Goal: Answer question/provide support

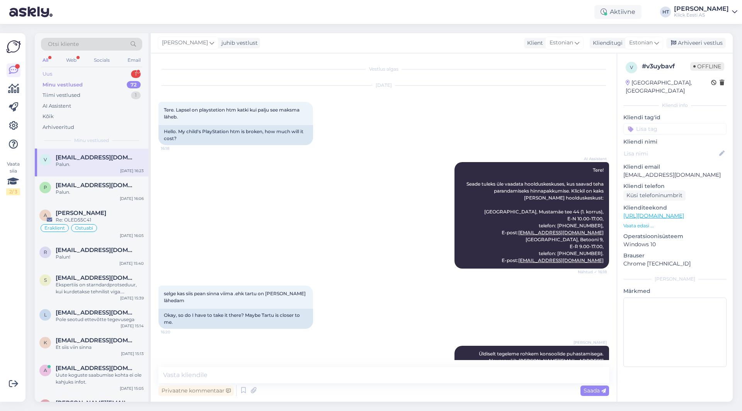
scroll to position [131, 0]
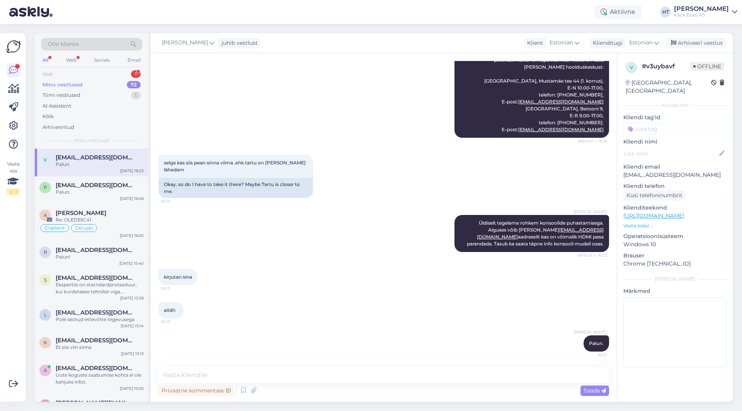
click at [101, 77] on div "Uus 1" at bounding box center [91, 74] width 101 height 11
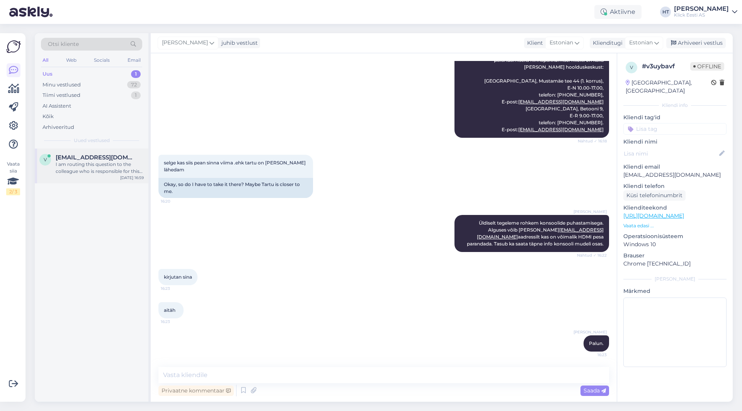
click at [121, 159] on span "[EMAIL_ADDRESS][DOMAIN_NAME]" at bounding box center [96, 157] width 80 height 7
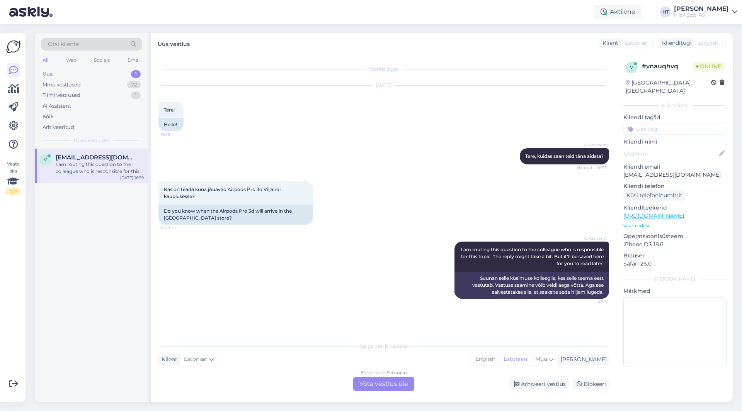
click at [651, 171] on p "[EMAIL_ADDRESS][DOMAIN_NAME]" at bounding box center [674, 175] width 103 height 8
copy p "[EMAIL_ADDRESS][DOMAIN_NAME]"
click at [434, 170] on div "AI Assistent [PERSON_NAME], kuidas saan teid [PERSON_NAME] aidata? Nähtud ✓ 16:…" at bounding box center [383, 156] width 451 height 33
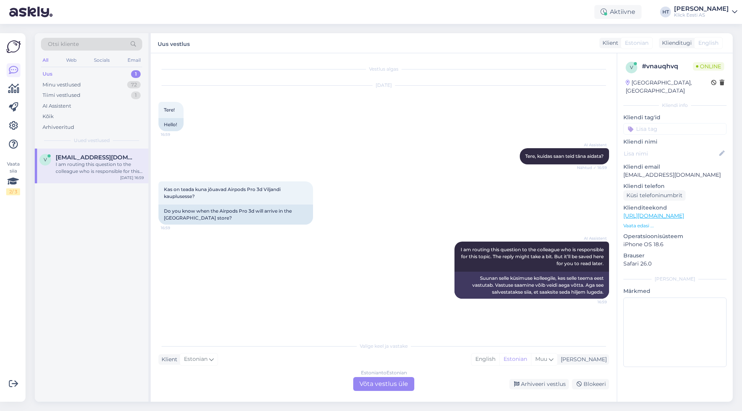
click at [407, 227] on div "Kas on teada kuna jôuavad Airpods Pro 3d Viljandi kauplusesse? 16:59 Do you kno…" at bounding box center [383, 203] width 451 height 60
click at [373, 382] on div "Estonian to Estonian Võta vestlus üle" at bounding box center [383, 384] width 61 height 14
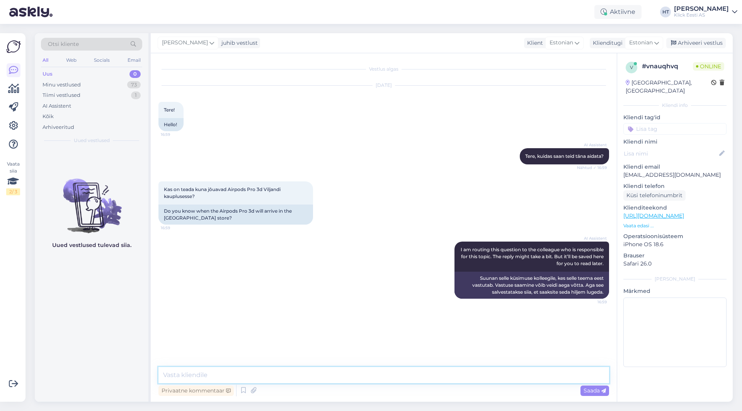
click at [384, 373] on textarea at bounding box center [383, 375] width 451 height 16
type textarea "K"
type textarea "Varud on hetkel otsas. Ootame uusi koguseid, kuid pole täpselt infot millal nee…"
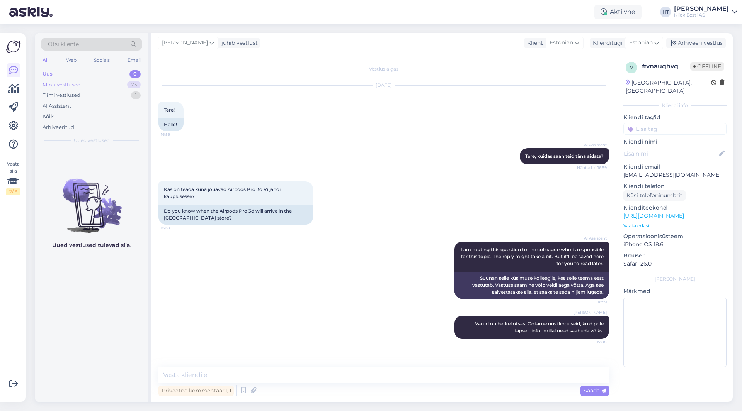
click at [117, 83] on div "Minu vestlused 73" at bounding box center [91, 85] width 101 height 11
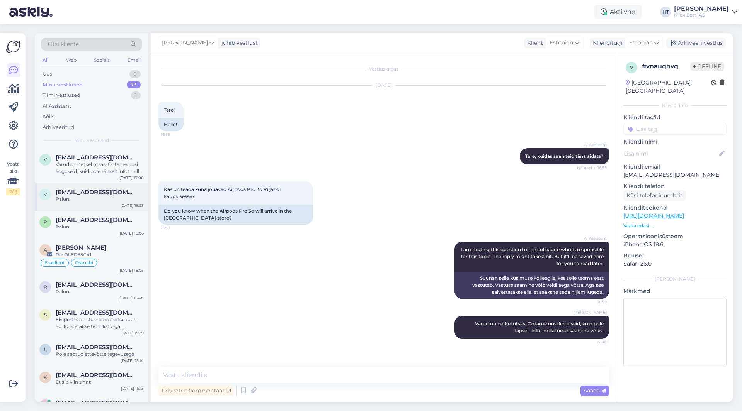
click at [114, 184] on div "v [EMAIL_ADDRESS][DOMAIN_NAME] Palun. [DATE] 16:23" at bounding box center [92, 198] width 114 height 28
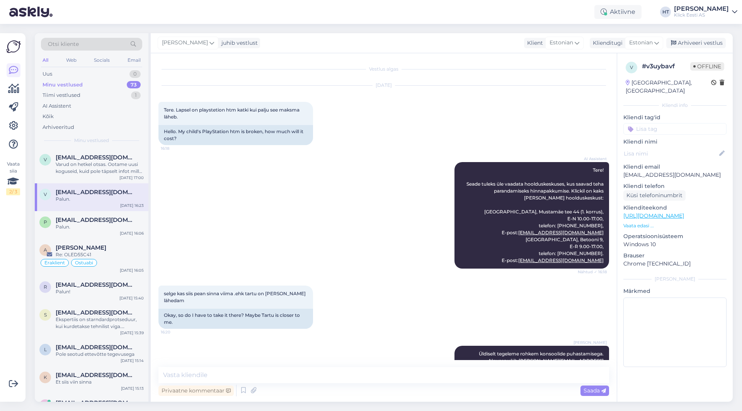
scroll to position [131, 0]
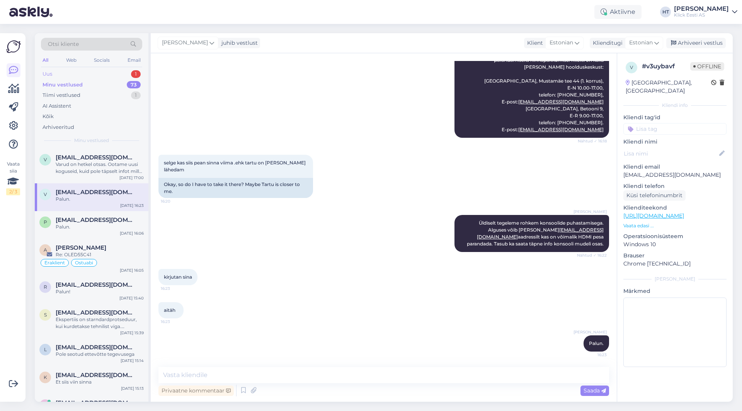
click at [112, 72] on div "Uus 1" at bounding box center [91, 74] width 101 height 11
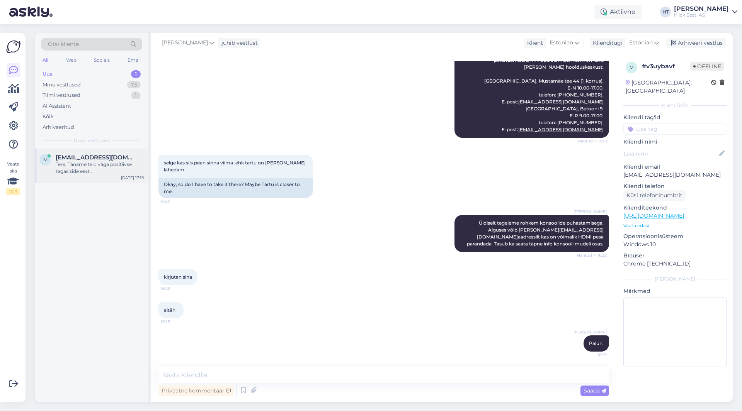
click at [112, 157] on span "[EMAIL_ADDRESS][DOMAIN_NAME]" at bounding box center [96, 157] width 80 height 7
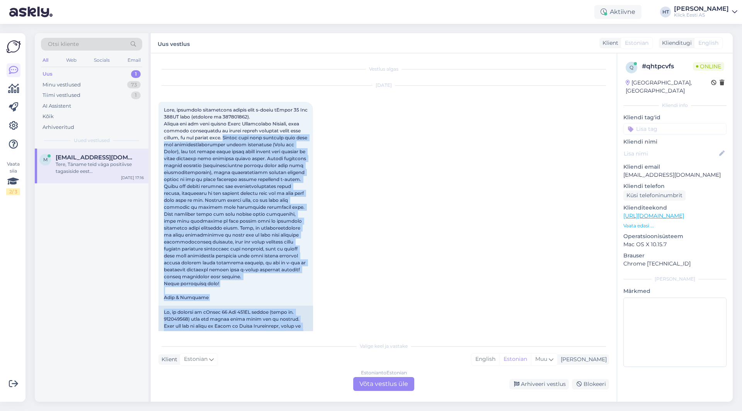
scroll to position [333, 0]
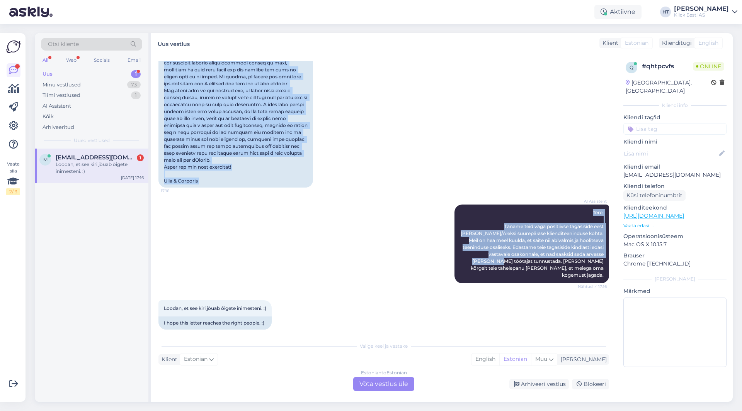
drag, startPoint x: 228, startPoint y: 138, endPoint x: 291, endPoint y: 260, distance: 137.9
click at [291, 260] on div "Vestlus algas [DATE] 17:16 AI Assistent Tere, Täname teid väga positiivse tagas…" at bounding box center [386, 196] width 457 height 270
click at [299, 250] on div "AI Assistent Tere, Täname teid väga positiivse tagasiside eest [PERSON_NAME]/Al…" at bounding box center [383, 244] width 451 height 96
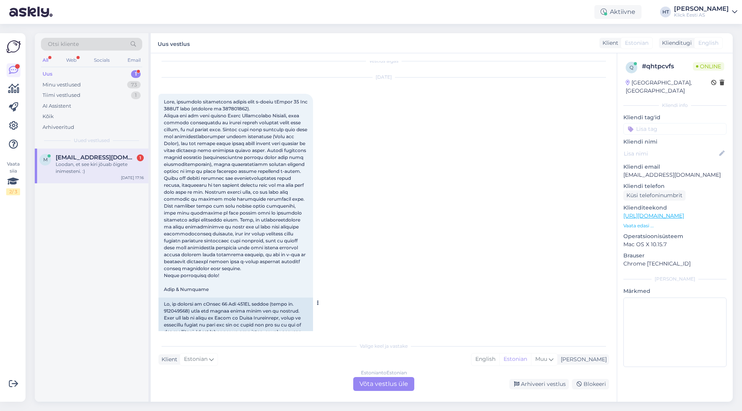
scroll to position [0, 0]
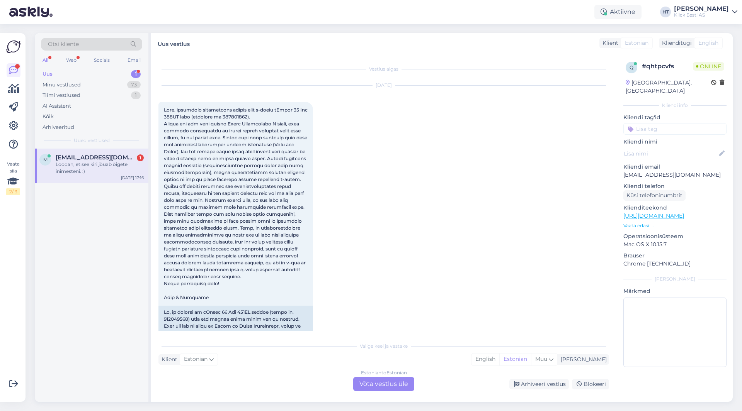
click at [362, 188] on div "[DATE] 17:16" at bounding box center [383, 303] width 451 height 452
click at [224, 170] on span at bounding box center [236, 204] width 145 height 194
click at [344, 167] on div "[DATE] 17:16" at bounding box center [383, 303] width 451 height 452
click at [102, 172] on div "I am very sorry that I could not help you! I will direct you to a specialist." at bounding box center [100, 168] width 88 height 14
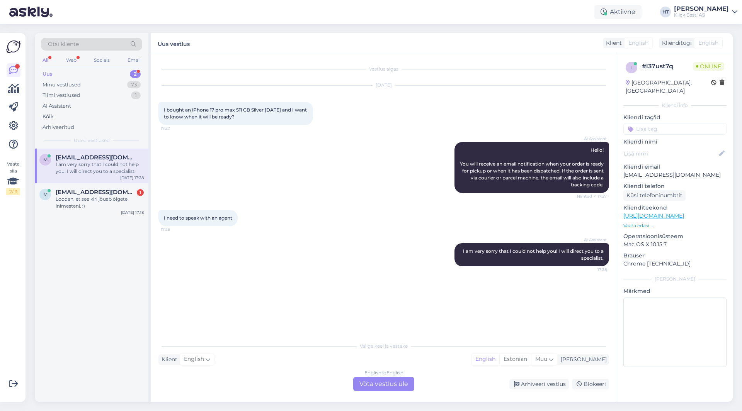
click at [647, 171] on p "[EMAIL_ADDRESS][DOMAIN_NAME]" at bounding box center [674, 175] width 103 height 8
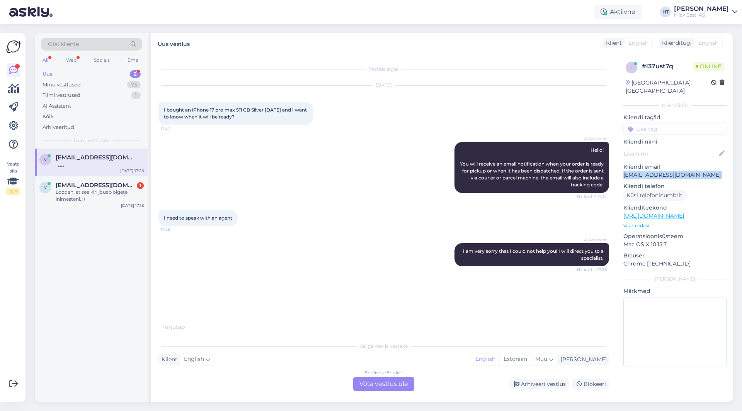
copy p "[EMAIL_ADDRESS][DOMAIN_NAME]"
click at [333, 224] on div "I need to speak with an agent 17:28" at bounding box center [383, 218] width 451 height 33
click at [387, 252] on div "AI Assistent I am very sorry that I could not help you! I will direct you to a …" at bounding box center [383, 255] width 451 height 40
click at [383, 385] on div "English to English Võta vestlus üle" at bounding box center [383, 384] width 61 height 14
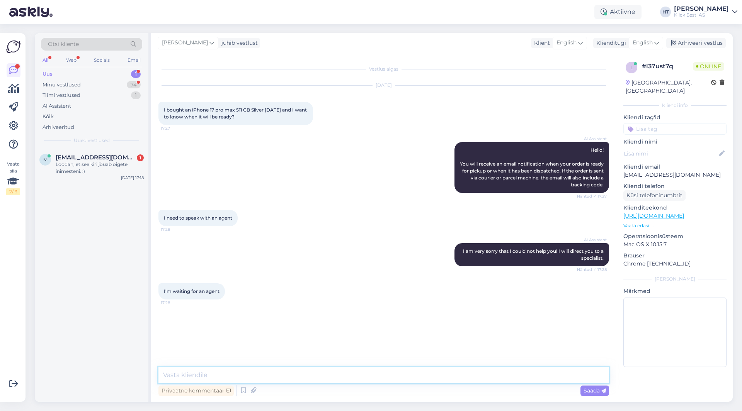
click at [377, 380] on textarea at bounding box center [383, 375] width 451 height 16
type textarea "Those models are currently out of stock. There's no concrete info regarding whe…"
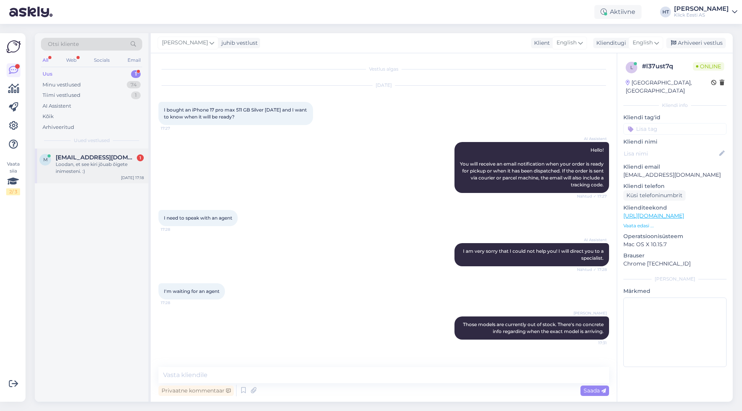
click at [104, 178] on div "m [EMAIL_ADDRESS][DOMAIN_NAME] 1 Loodan, et see kiri jõuab õigete inimesteni. :…" at bounding box center [92, 166] width 114 height 35
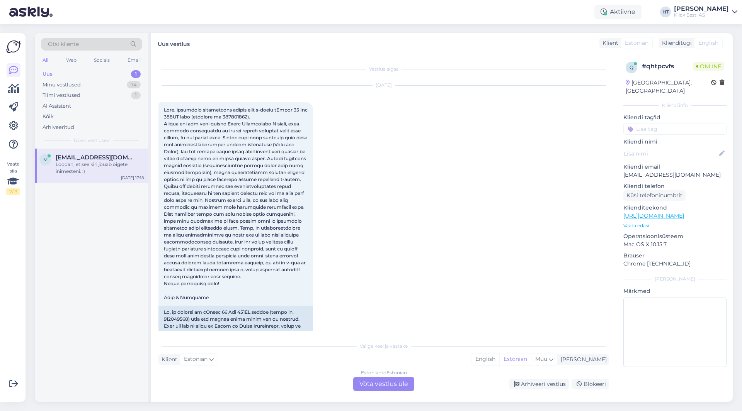
click at [439, 206] on div "[DATE] 17:16" at bounding box center [383, 303] width 451 height 452
click at [136, 84] on div "74" at bounding box center [134, 85] width 14 height 8
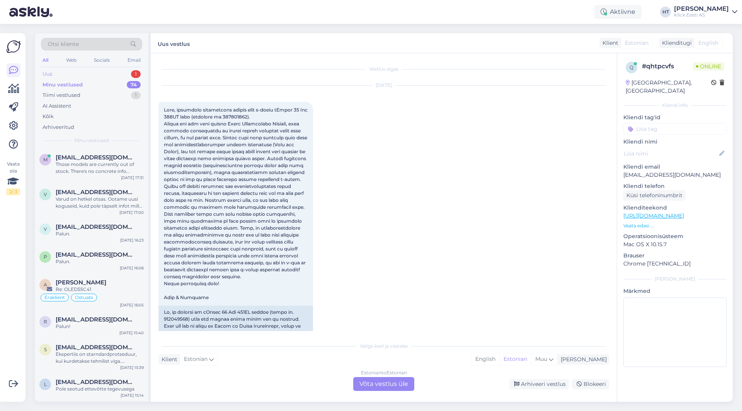
click at [133, 76] on div "1" at bounding box center [136, 74] width 10 height 8
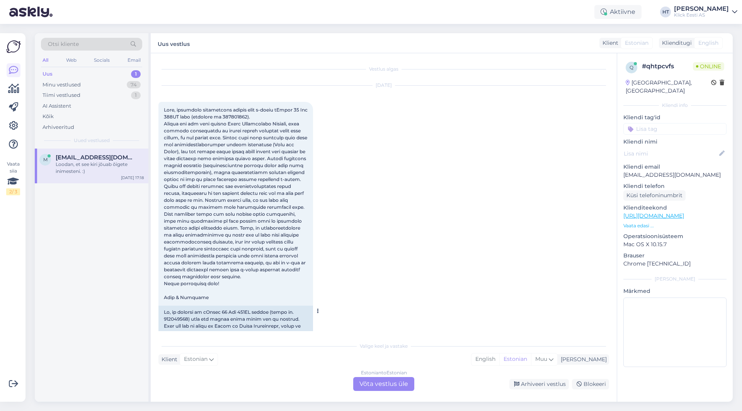
click at [233, 116] on span at bounding box center [236, 204] width 145 height 194
click at [232, 116] on span at bounding box center [236, 204] width 145 height 194
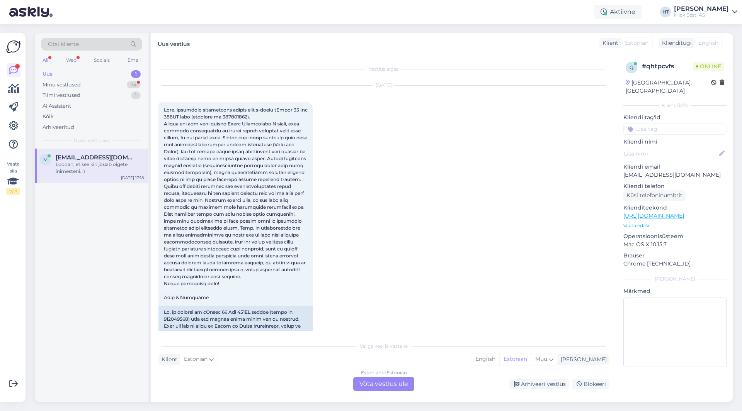
click at [392, 208] on div "[DATE] 17:16" at bounding box center [383, 303] width 451 height 452
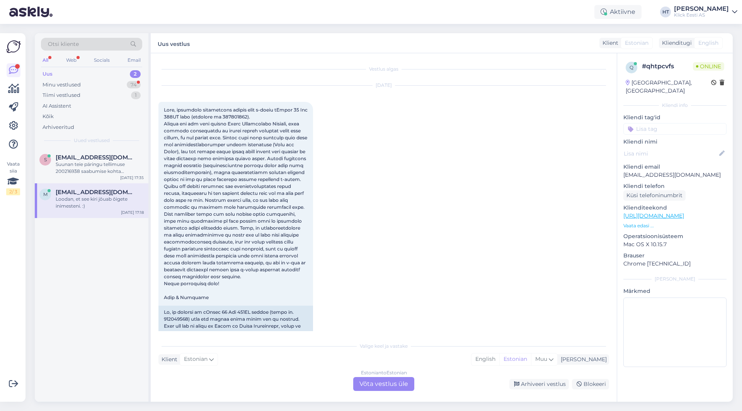
click at [132, 201] on div "Loodan, et see kiri jõuab õigete inimesteni. :)" at bounding box center [100, 203] width 88 height 14
click at [367, 212] on div "[DATE] 17:16" at bounding box center [383, 303] width 451 height 452
click at [346, 135] on div "[DATE] 17:16" at bounding box center [383, 303] width 451 height 452
click at [383, 146] on div "[DATE] 17:16" at bounding box center [383, 303] width 451 height 452
click at [383, 156] on div "[DATE] 17:16" at bounding box center [383, 303] width 451 height 452
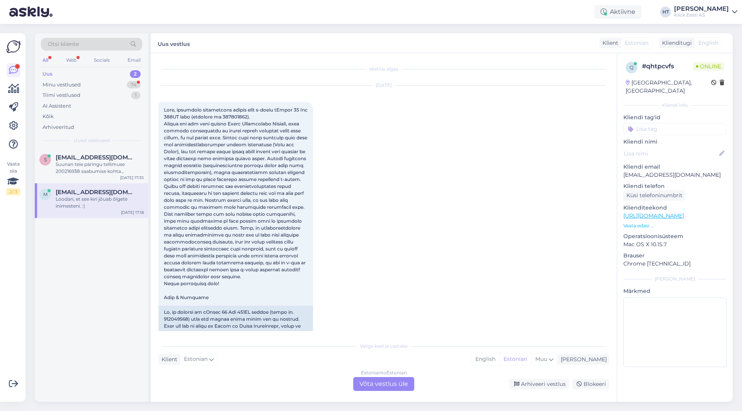
scroll to position [39, 0]
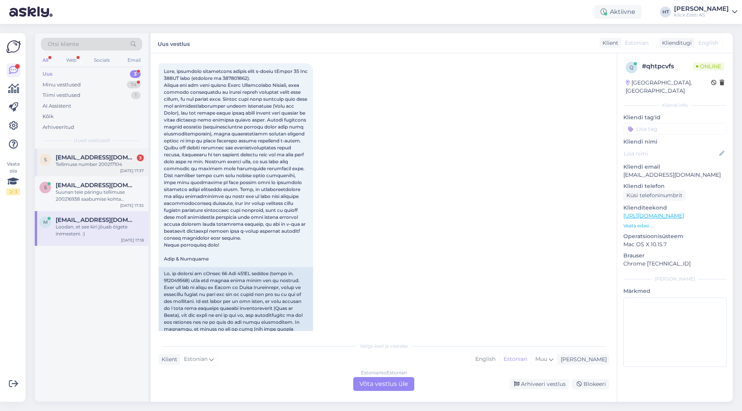
click at [63, 167] on div "Tellimuse number 200217104" at bounding box center [100, 164] width 88 height 7
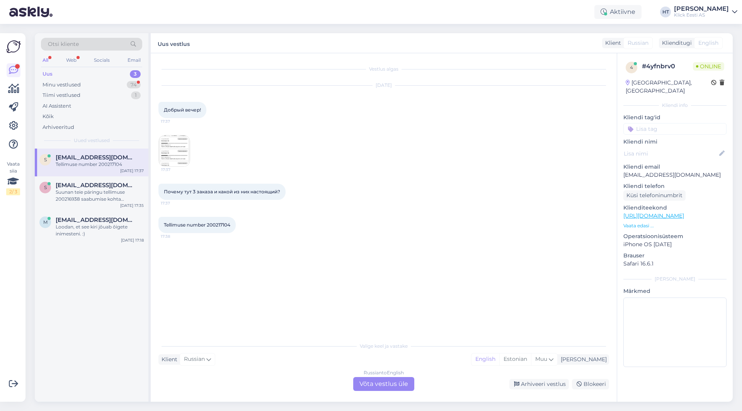
click at [179, 156] on img at bounding box center [174, 151] width 31 height 31
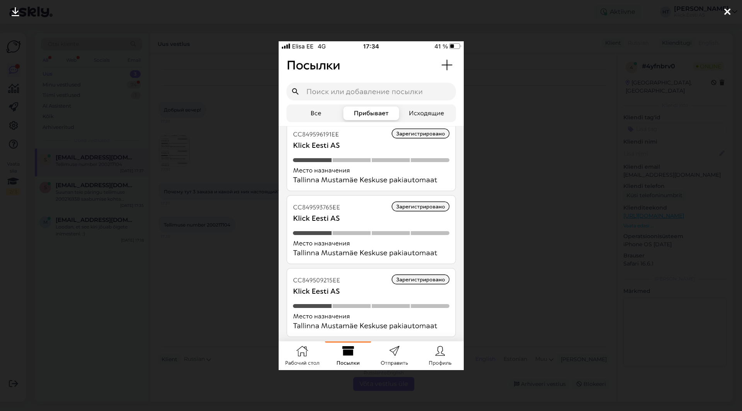
click at [253, 243] on div at bounding box center [371, 205] width 742 height 411
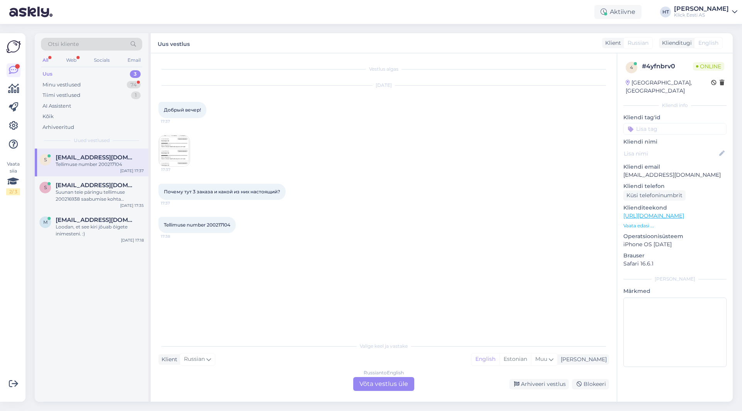
click at [380, 384] on div "Russian to English Võta vestlus üle" at bounding box center [383, 384] width 61 height 14
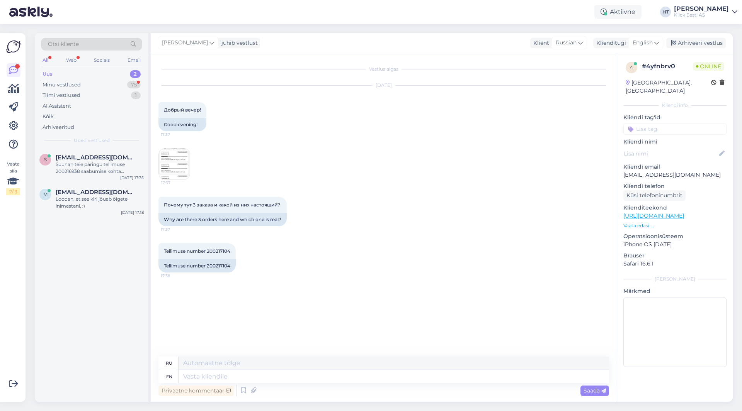
click at [185, 171] on img at bounding box center [174, 164] width 31 height 31
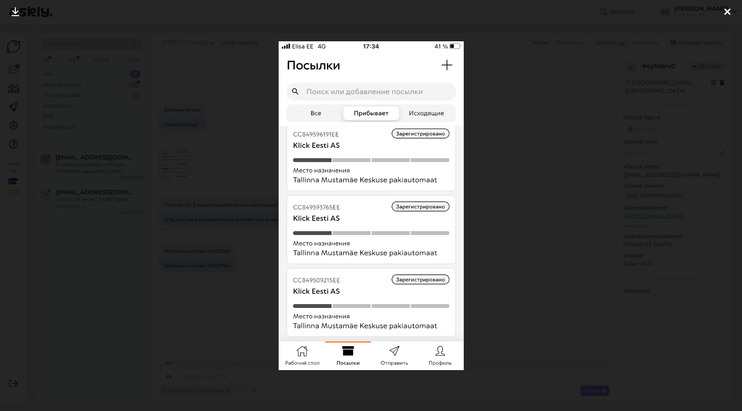
click at [247, 301] on div at bounding box center [371, 205] width 742 height 411
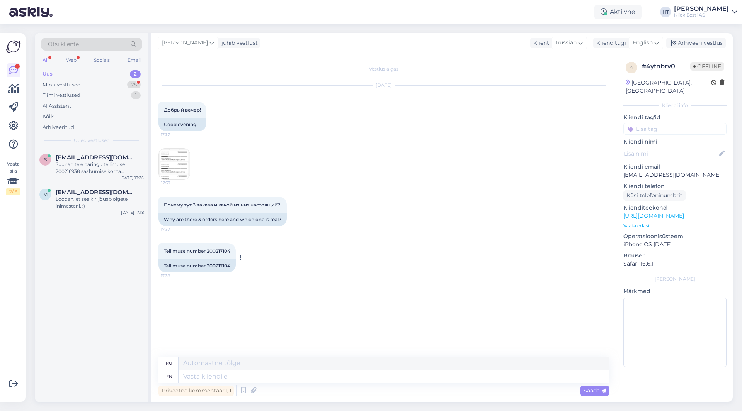
click at [212, 266] on div "Tellimuse number 200217104" at bounding box center [196, 266] width 77 height 13
click at [219, 255] on div "Tellimuse number 200217104 17:38" at bounding box center [196, 251] width 77 height 16
copy div "200217104 17:38"
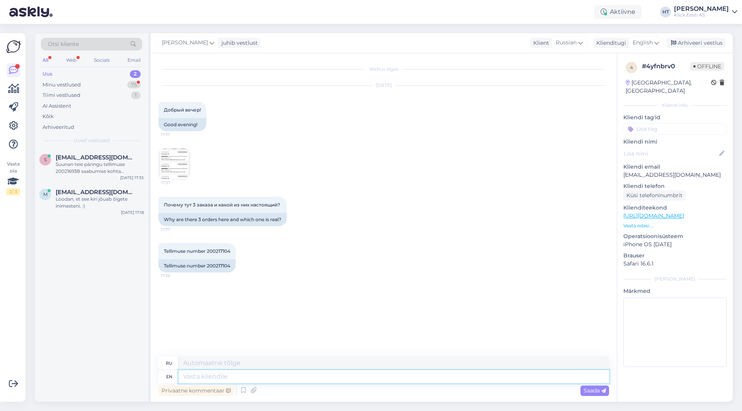
click at [255, 374] on textarea at bounding box center [394, 377] width 430 height 13
type textarea "It"
type textarea "Это"
type textarea "It seems"
type textarea "Кажется"
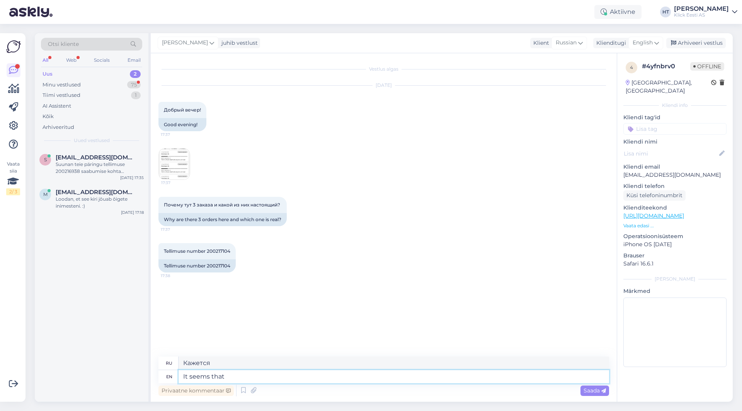
type textarea "It seems that y"
type textarea "Кажется, что"
type textarea "It seems that you've s"
type textarea "Кажется, что у тебя есть"
type textarea "It seems that you've started 3"
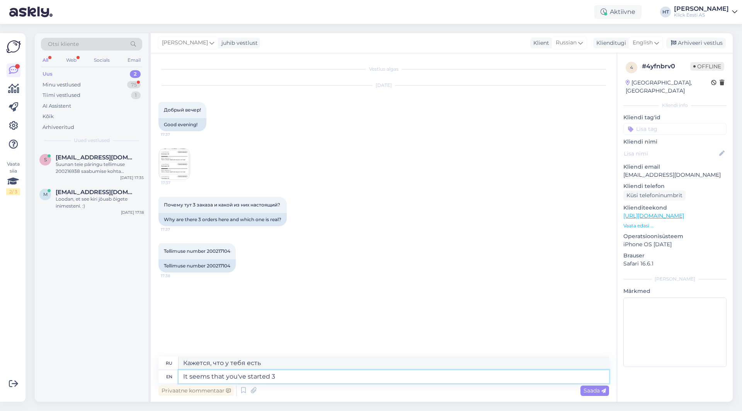
type textarea "Кажется, вы начали"
type textarea "It seems that you've started 3"
type textarea "Кажется, вы начали 3"
type textarea "It seems that you've started 3 orders,"
type textarea "Кажется, вы начали 3 заказа,"
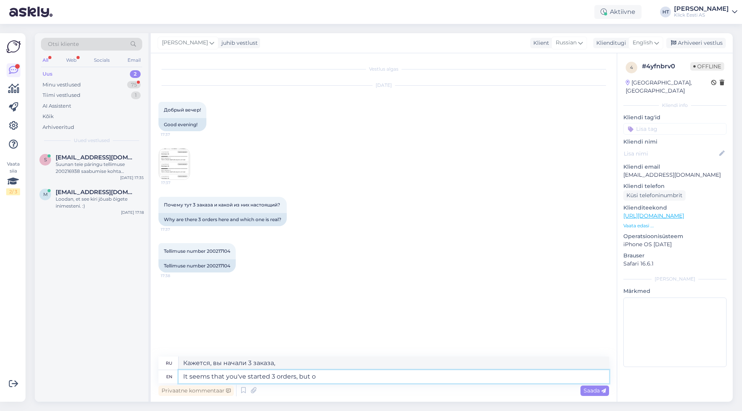
type textarea "It seems that you've started 3 orders, but on"
type textarea "Кажется, вы начали 3 заказа, но"
type textarea "It seems that you've started 3 orders, but only"
type textarea "Кажется, вы начали 3 заказа, но только"
type textarea "It seems that you've started 3 orders, but only completed o"
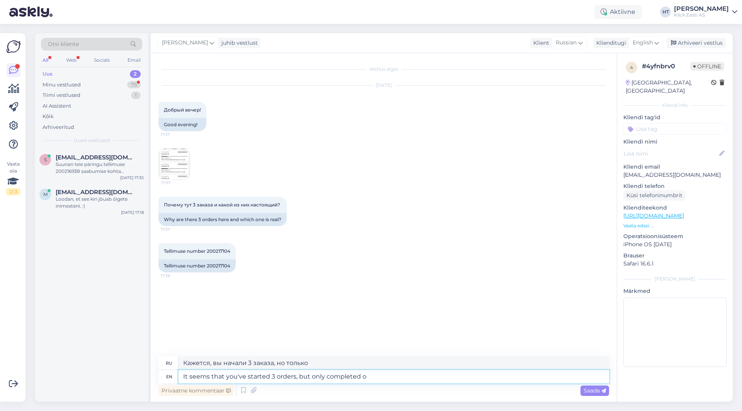
type textarea "Похоже, вы начали 3 заказа, но завершили только"
type textarea "It seems that you've started 3 orders, but only completed one o"
type textarea "Похоже, вы начали 3 заказа, но завершили только один."
type textarea "It seems that you've started 3 orders, but only completed one of th"
type textarea "Похоже, вы начали 3 заказа, но завершили только один из них."
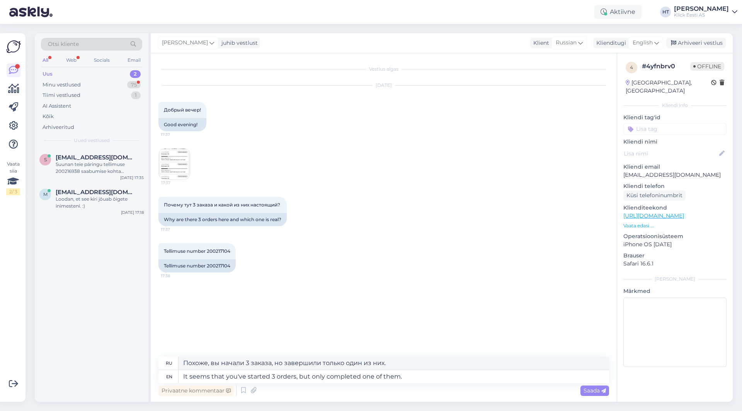
click at [427, 387] on div "Privaatne kommentaar Saada" at bounding box center [383, 391] width 451 height 15
click at [428, 377] on textarea "It seems that you've started 3 orders, but only completed one of them." at bounding box center [394, 377] width 430 height 13
paste textarea "CC849596191EE"
type textarea "It seems that you've started 3 orders, but only completed one of them. CC849596…"
type textarea "Похоже, вы начали 3 заказа, но завершили только один из них. CC849596191EE"
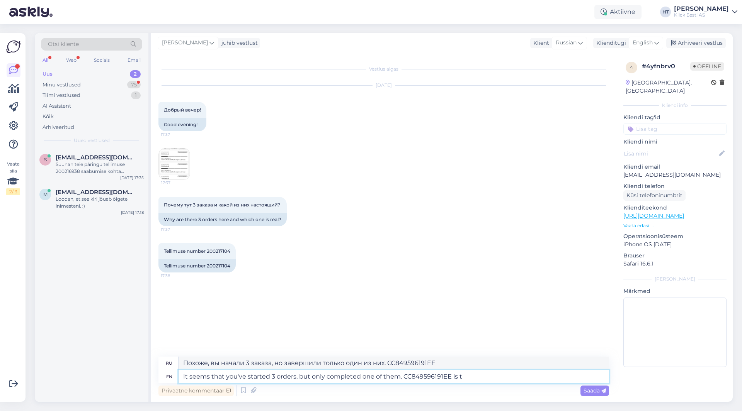
type textarea "It seems that you've started 3 orders, but only completed one of them. CC849596…"
type textarea "Похоже, вы начали 3 заказа, но завершили только один из них. CC849596191EE — это"
type textarea "It seems that you've started 3 orders, but only completed one of them. CC849596…"
type textarea "Похоже, вы начали 3 заказа, но завершили только один из них. CC849596191EE — эт…"
type textarea "It seems that you've started 3 orders, but only completed one of them. CC849596…"
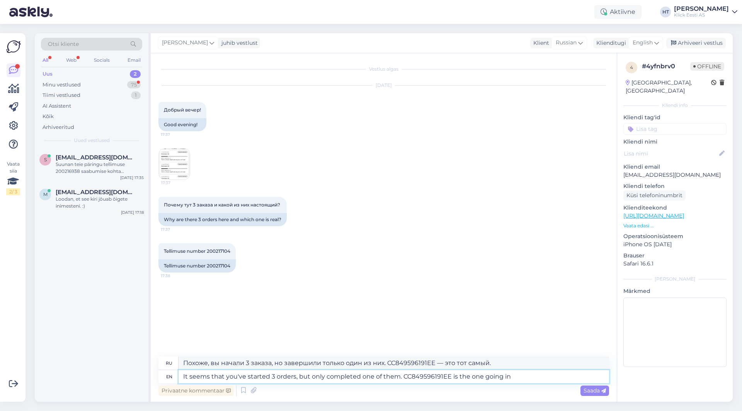
type textarea "Похоже, вы начали 3 заказа, но завершили только один из них. CC849596191EE — эт…"
type textarea "It seems that you've started 3 orders, but only completed one of them. CC849596…"
type textarea "Похоже, вы начали 3 заказа, но завершили только один из них. CC849596191EE — за…"
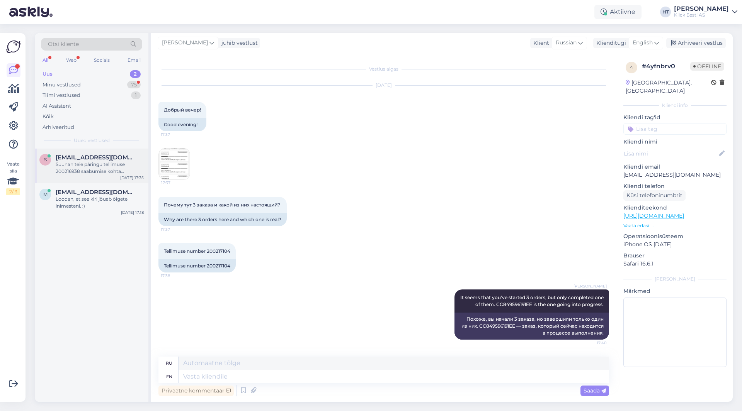
click at [101, 165] on div "Suunan teie päringu tellimuse 200216938 saabumise kohta spetsialistile. Uurime …" at bounding box center [100, 168] width 88 height 14
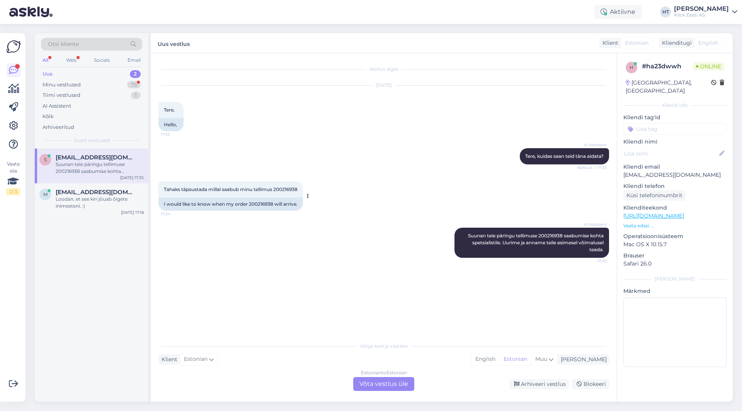
click at [282, 190] on span "Tahaks täpsustada millal saabub minu tellimus 200216938" at bounding box center [231, 190] width 134 height 6
copy div "200216938 17:34"
click at [371, 190] on div "Tahaks täpsustada millal saabub minu tellimus 200216938 17:34 I would like to k…" at bounding box center [383, 196] width 451 height 46
click at [138, 86] on div "75" at bounding box center [134, 85] width 14 height 8
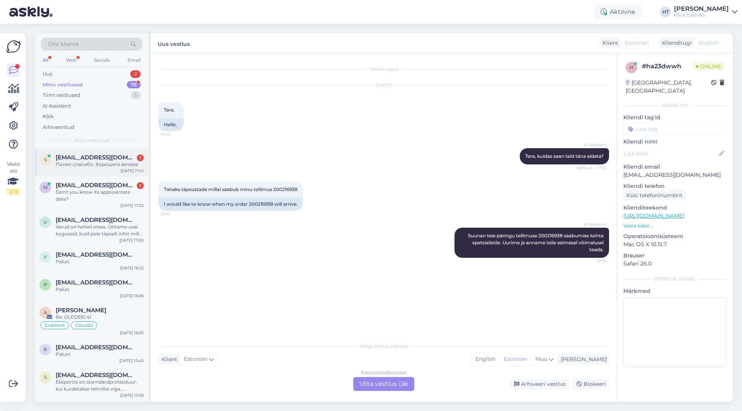
click at [124, 154] on div "s [EMAIL_ADDRESS][DOMAIN_NAME] 1 Понял спасибо. Хорошего вечера [DATE] 17:41" at bounding box center [92, 163] width 114 height 28
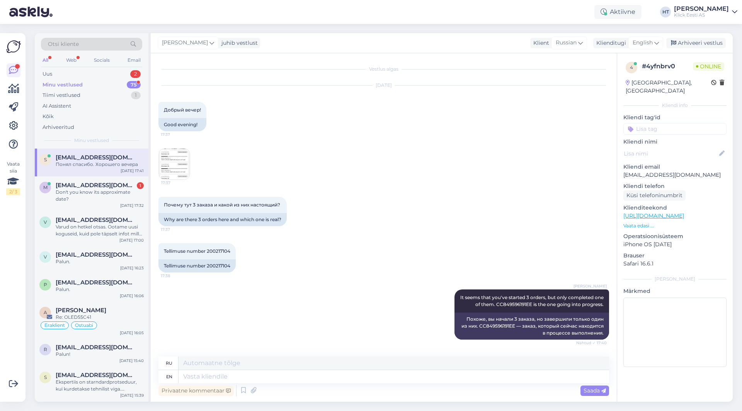
scroll to position [45, 0]
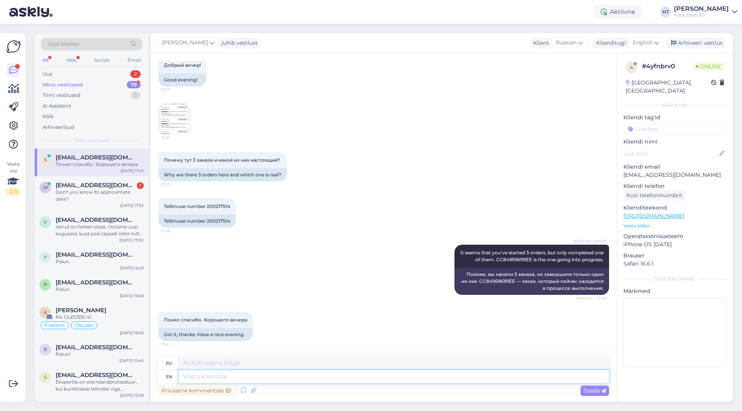
click at [278, 381] on textarea at bounding box center [394, 377] width 430 height 13
type textarea "Your'e"
type textarea "Твой"
type textarea "You're w"
type textarea "Ты"
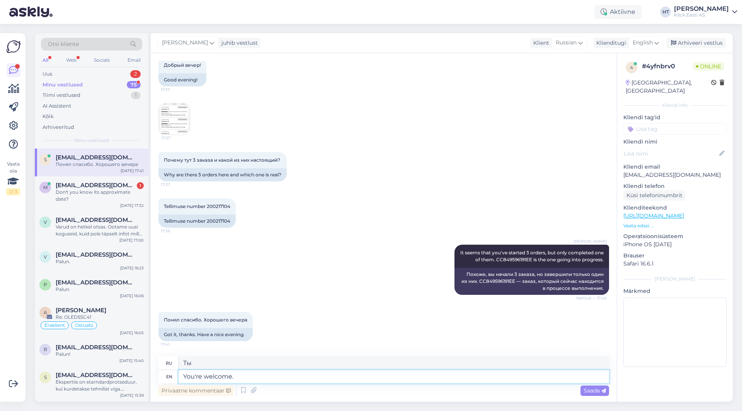
type textarea "You're welcome."
type textarea "Пожалуйста."
type textarea "You're welcome. Have a"
type textarea "Пожалуйста. Приятного аппетита."
type textarea "You're welcome. Have a nice"
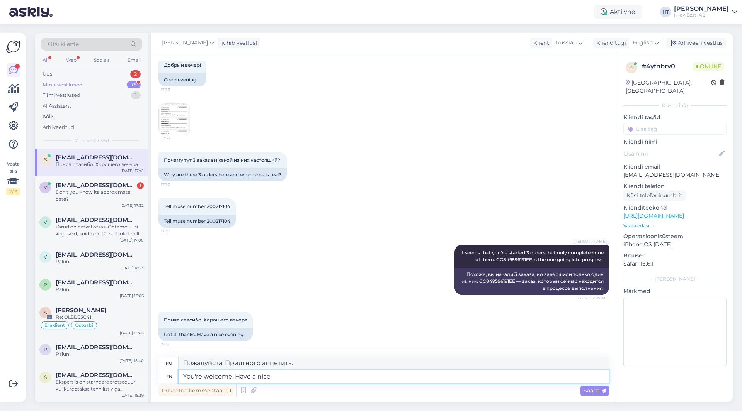
type textarea "Не за что. Приятного времяпрепровождения."
type textarea "You're welcome. Have a nice evening."
type textarea "Пожалуйста. Хорошего вечера."
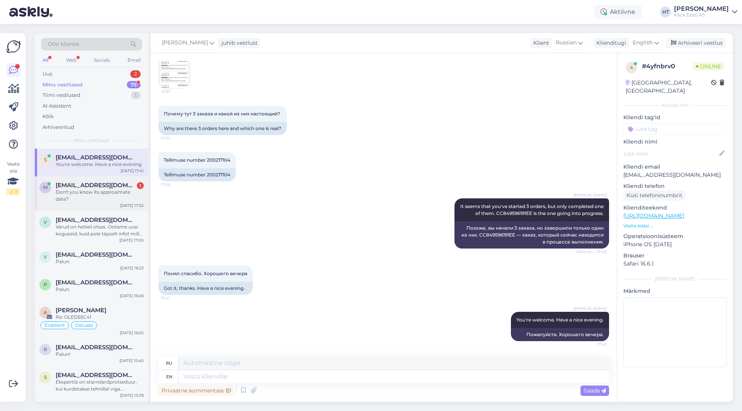
click at [102, 192] on div "Don't you know its approximate date?" at bounding box center [100, 196] width 88 height 14
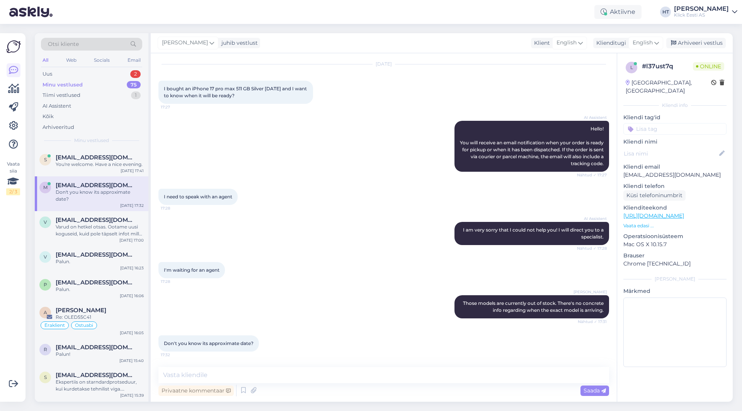
scroll to position [21, 0]
click at [291, 375] on textarea at bounding box center [383, 375] width 451 height 16
type textarea "I'm afraid not."
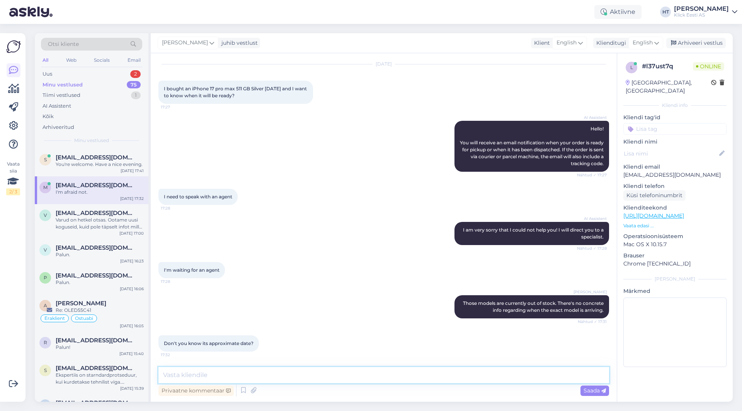
scroll to position [54, 0]
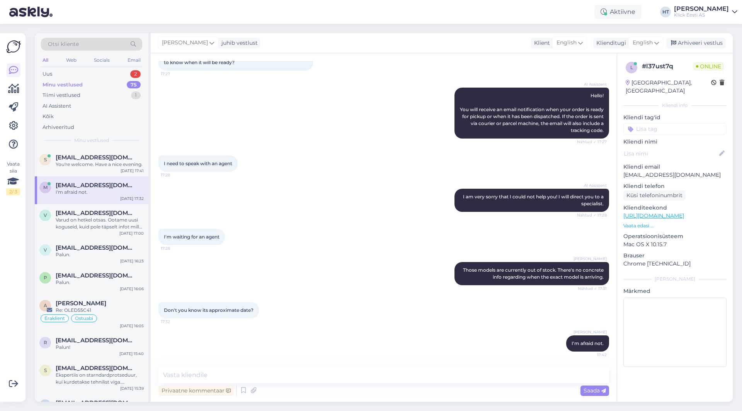
click at [129, 80] on div "Minu vestlused 75" at bounding box center [91, 85] width 101 height 11
click at [129, 75] on div "Uus 2" at bounding box center [91, 74] width 101 height 11
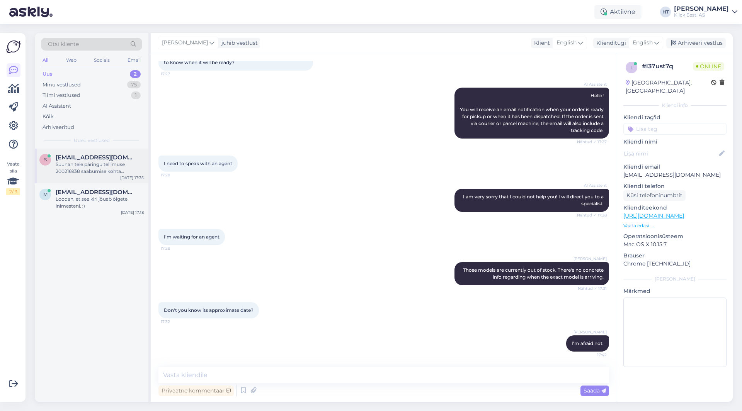
click at [102, 177] on div "s [PERSON_NAME][EMAIL_ADDRESS][DOMAIN_NAME] Suunan teie päringu tellimuse 20021…" at bounding box center [92, 166] width 114 height 35
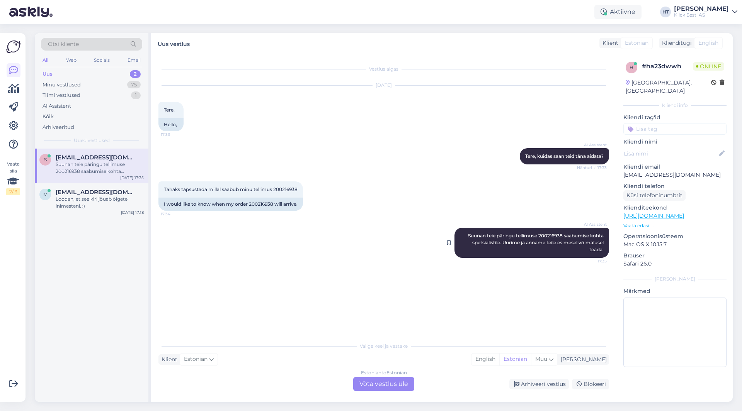
click at [549, 236] on span "Suunan teie päringu tellimuse 200216938 saabumise kohta spetsialistile. Uurime …" at bounding box center [536, 243] width 137 height 20
copy span "200216938"
click at [377, 162] on div "AI Assistent [PERSON_NAME], kuidas saan teid [PERSON_NAME] aidata? Nähtud ✓ 17:…" at bounding box center [383, 156] width 451 height 33
click at [97, 81] on div "Minu vestlused 75" at bounding box center [91, 85] width 101 height 11
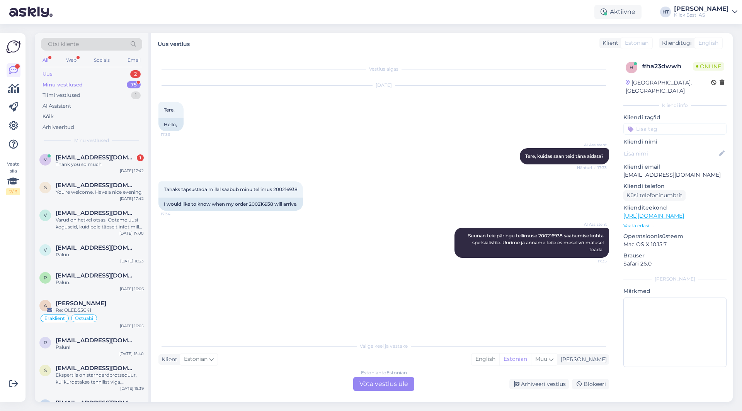
click at [105, 74] on div "Uus 2" at bounding box center [91, 74] width 101 height 11
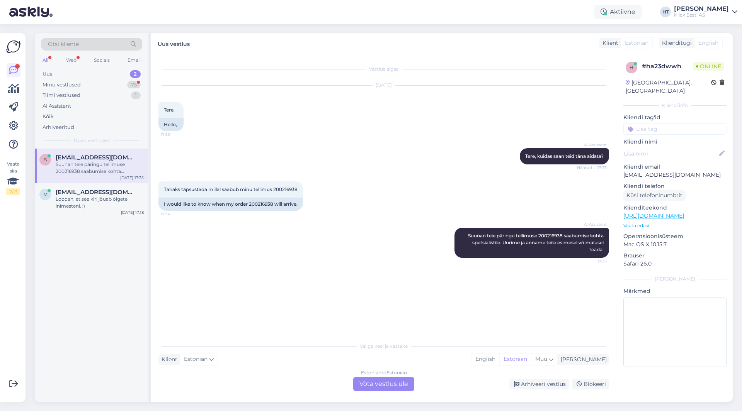
click at [89, 47] on div "Otsi kliente" at bounding box center [91, 44] width 101 height 13
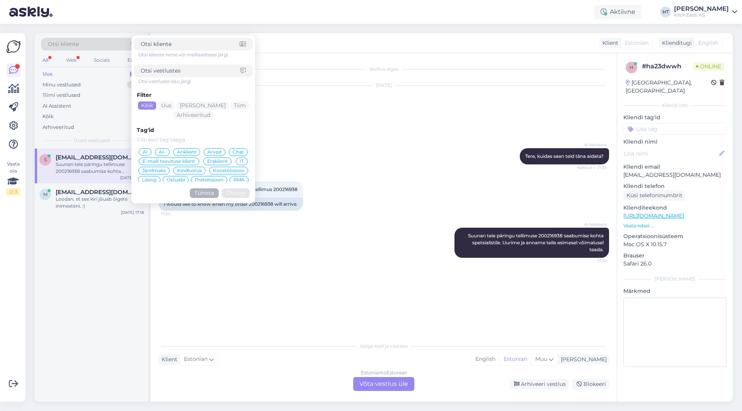
click at [186, 69] on input at bounding box center [191, 71] width 100 height 8
type input "varud"
click button "Otsing" at bounding box center [236, 194] width 28 height 10
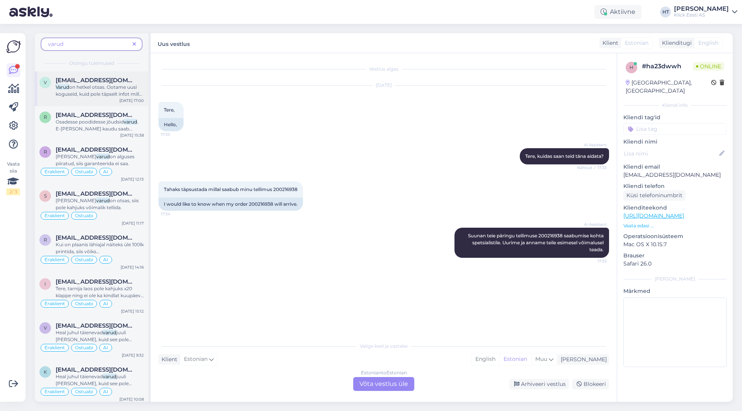
click at [107, 89] on span "on hetkel otsas. Ootame uusi koguseid, kuid pole täpselt infot millal need saab…" at bounding box center [99, 94] width 87 height 20
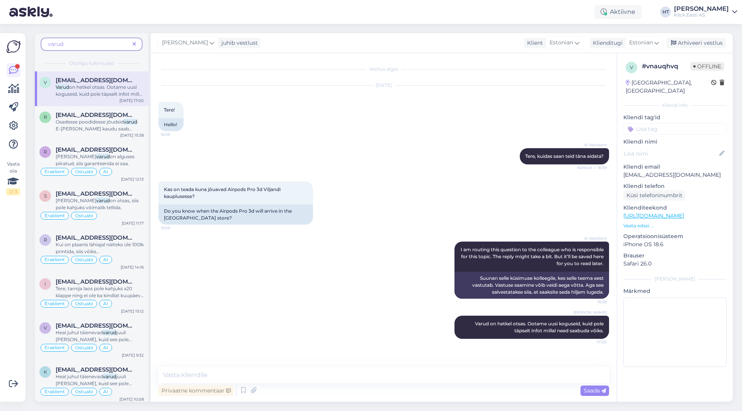
click at [119, 90] on span "on hetkel otsas. Ootame uusi koguseid, kuid pole täpselt infot millal need saab…" at bounding box center [99, 94] width 87 height 20
drag, startPoint x: 473, startPoint y: 323, endPoint x: 607, endPoint y: 330, distance: 134.3
click at [607, 330] on div "[PERSON_NAME] [PERSON_NAME] on hetkel otsas. Ootame uusi koguseid, kuid pole tä…" at bounding box center [531, 327] width 155 height 23
copy span "Varud on hetkel otsas. Ootame uusi koguseid, kuid pole täpselt infot millal nee…"
click at [349, 311] on div "[PERSON_NAME] [PERSON_NAME] on hetkel otsas. Ootame uusi koguseid, kuid pole tä…" at bounding box center [383, 328] width 451 height 40
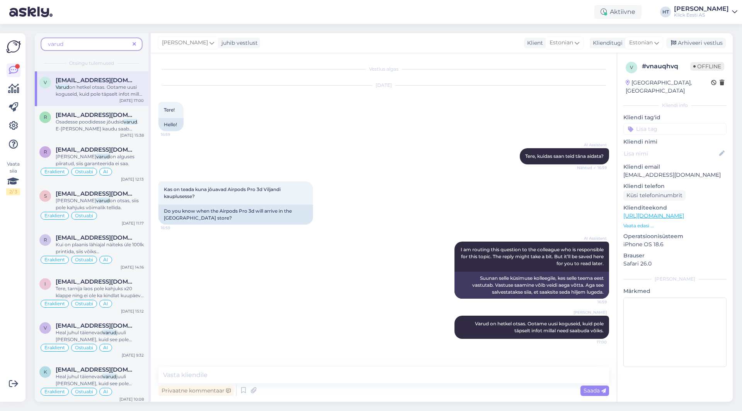
click at [134, 45] on icon at bounding box center [134, 44] width 3 height 5
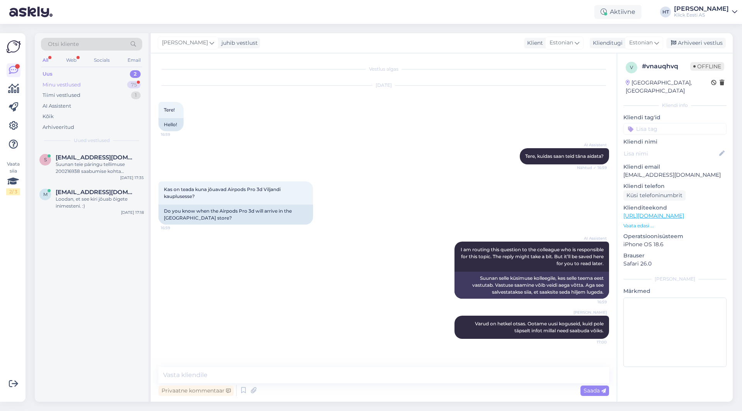
click at [114, 86] on div "Minu vestlused 75" at bounding box center [91, 85] width 101 height 11
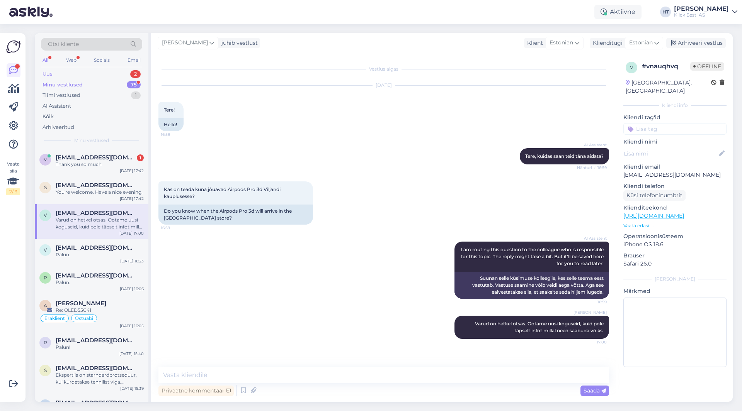
click at [115, 75] on div "Uus 2" at bounding box center [91, 74] width 101 height 11
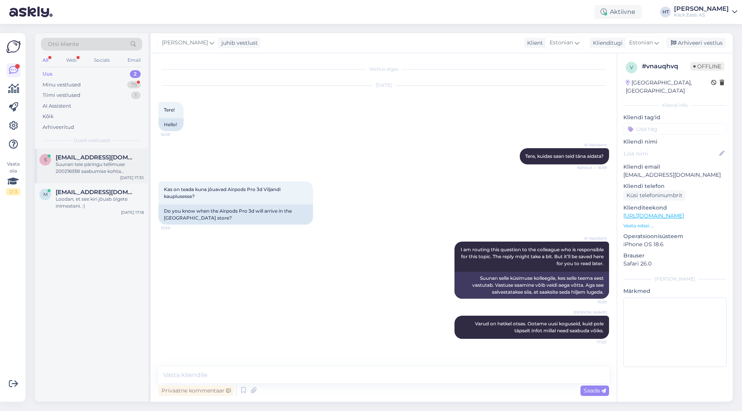
click at [120, 154] on div "s [PERSON_NAME][EMAIL_ADDRESS][DOMAIN_NAME] Suunan teie päringu tellimuse 20021…" at bounding box center [92, 166] width 114 height 35
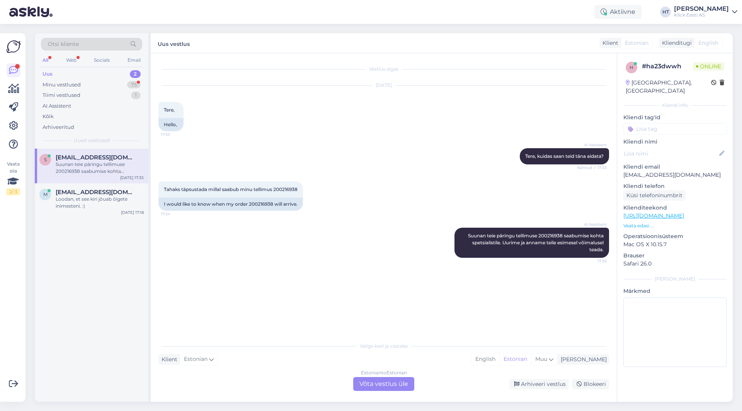
click at [386, 382] on div "Estonian to Estonian Võta vestlus üle" at bounding box center [383, 384] width 61 height 14
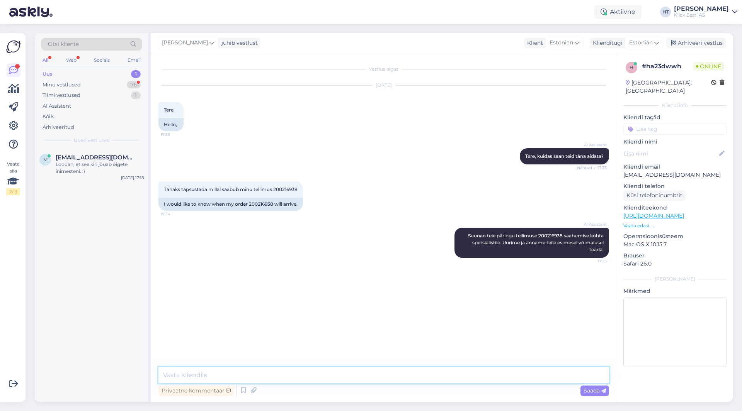
click at [372, 374] on textarea at bounding box center [383, 375] width 451 height 16
paste textarea "Varud on hetkel otsas. Ootame uusi koguseid, kuid pole täpselt infot millal nee…"
click at [230, 372] on textarea "Varud on hetkel otsas. Ootame uusi koguseid, kuid pole täpselt infot millal nee…" at bounding box center [383, 375] width 451 height 16
click at [396, 374] on textarea "Varud on hetkel otsas tellimuse täitmiseks. Ootame uusi koguseid, kuid pole täp…" at bounding box center [383, 375] width 451 height 16
click at [397, 373] on textarea "Varud on hetkel otsas tellimuse täitmiseks. Ootame uusi koguseid, kuid pole täp…" at bounding box center [383, 375] width 451 height 16
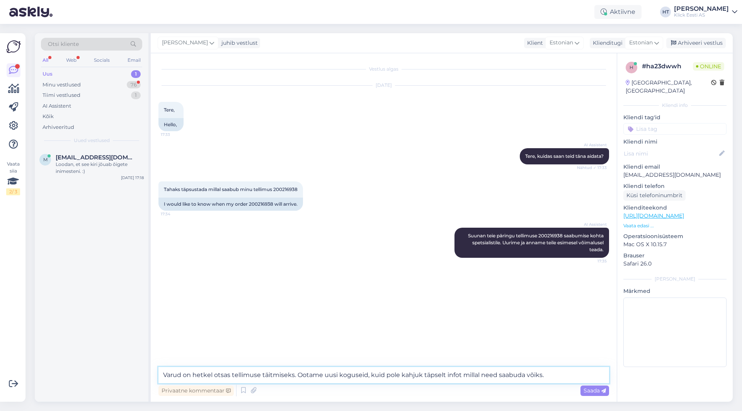
type textarea "Varud on hetkel otsas tellimuse täitmiseks. Ootame uusi koguseid, kuid pole kah…"
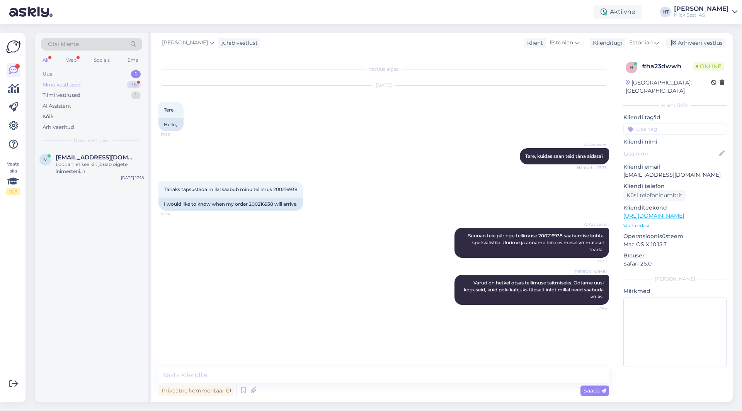
click at [122, 82] on div "Minu vestlused 76" at bounding box center [91, 85] width 101 height 11
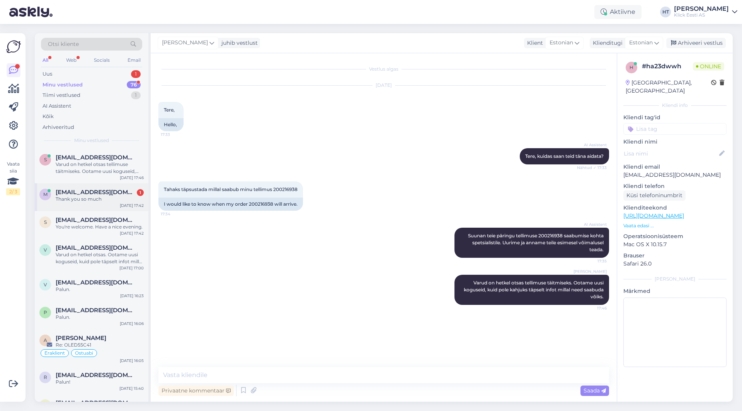
click at [118, 194] on span "[EMAIL_ADDRESS][DOMAIN_NAME]" at bounding box center [96, 192] width 80 height 7
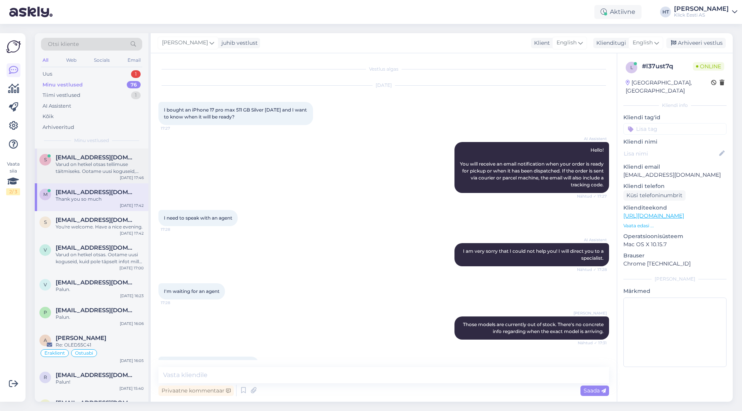
scroll to position [88, 0]
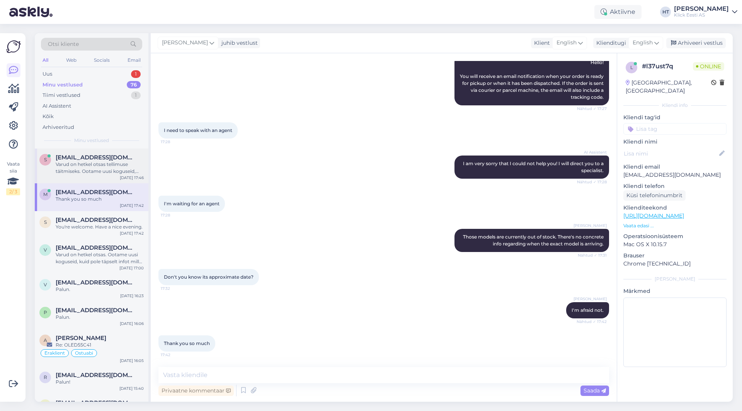
click at [121, 166] on div "Varud on hetkel otsas tellimuse täitmiseks. Ootame uusi koguseid, kuid pole kah…" at bounding box center [100, 168] width 88 height 14
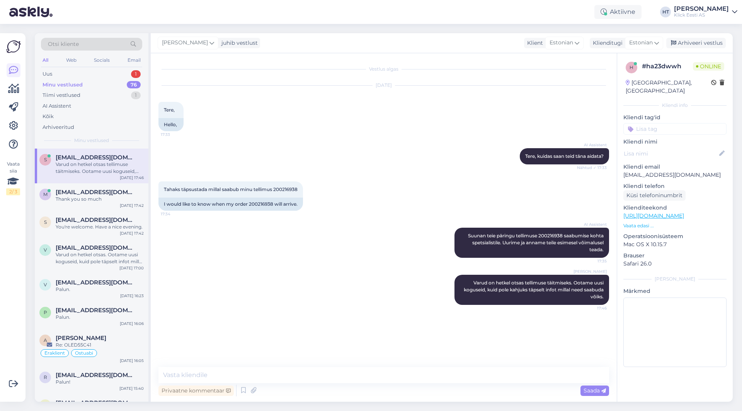
scroll to position [0, 0]
click at [126, 73] on div "Uus 1" at bounding box center [91, 74] width 101 height 11
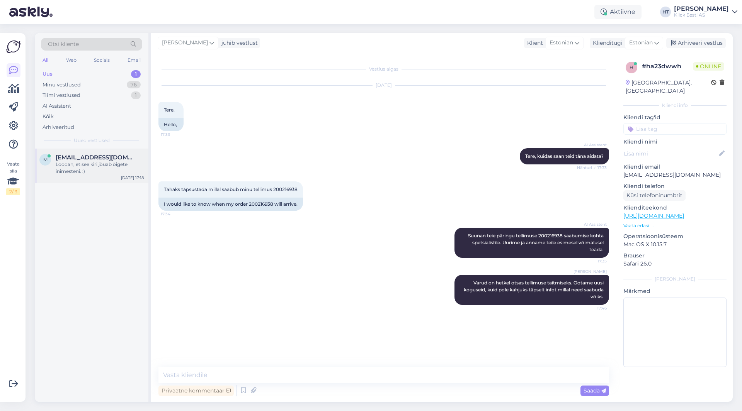
click at [129, 161] on div "Loodan, et see kiri jõuab õigete inimesteni. :)" at bounding box center [100, 168] width 88 height 14
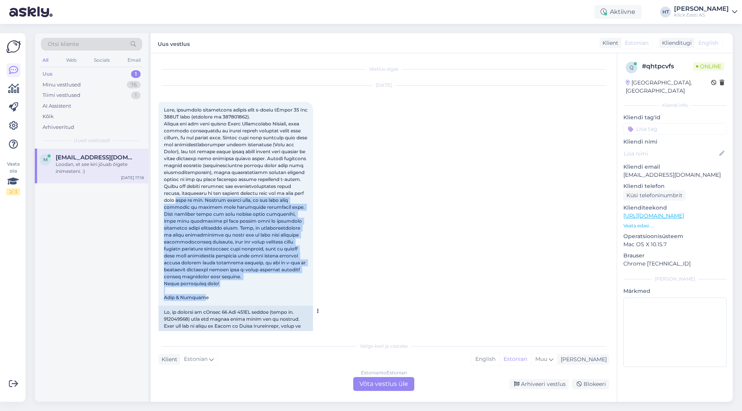
drag, startPoint x: 204, startPoint y: 298, endPoint x: 160, endPoint y: 203, distance: 104.4
click at [160, 203] on div "17:16" at bounding box center [235, 204] width 155 height 204
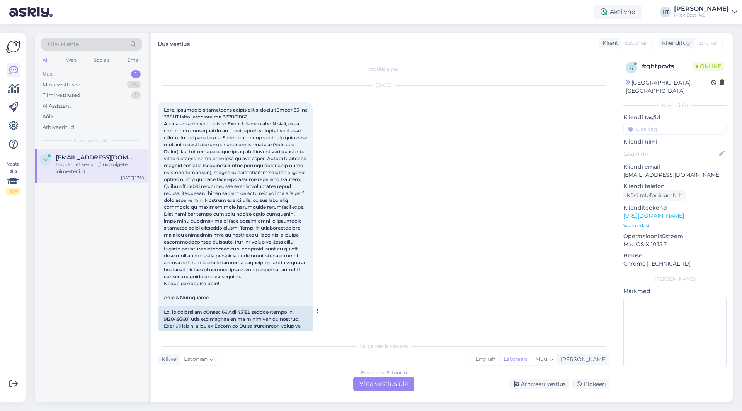
click at [210, 300] on div "17:16" at bounding box center [235, 204] width 155 height 204
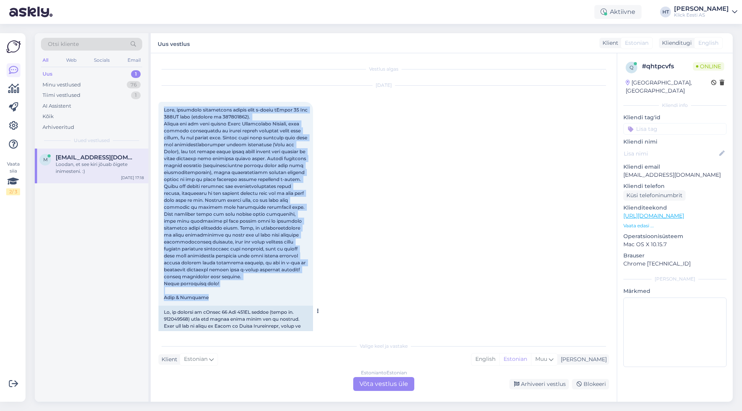
drag, startPoint x: 211, startPoint y: 298, endPoint x: 165, endPoint y: 109, distance: 194.5
click at [165, 109] on div "17:16" at bounding box center [235, 204] width 155 height 204
click at [163, 109] on div "17:16" at bounding box center [235, 204] width 155 height 204
drag, startPoint x: 164, startPoint y: 109, endPoint x: 226, endPoint y: 303, distance: 203.2
click at [226, 303] on div "17:16" at bounding box center [235, 204] width 155 height 204
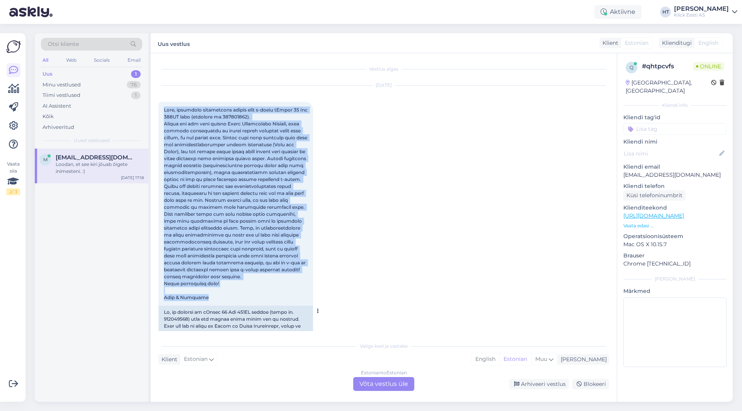
click at [219, 300] on div "17:16" at bounding box center [235, 204] width 155 height 204
drag, startPoint x: 218, startPoint y: 300, endPoint x: 162, endPoint y: 106, distance: 201.9
click at [162, 106] on div "17:16" at bounding box center [235, 204] width 155 height 204
click at [163, 108] on div "17:16" at bounding box center [235, 204] width 155 height 204
drag, startPoint x: 163, startPoint y: 108, endPoint x: 222, endPoint y: 294, distance: 195.8
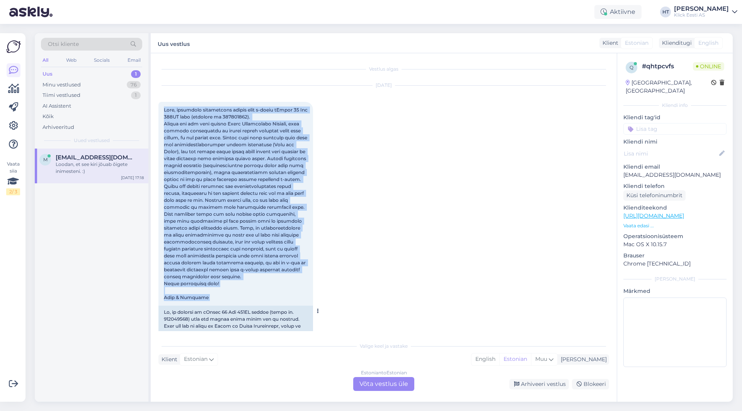
click at [222, 294] on div "17:16" at bounding box center [235, 204] width 155 height 204
click at [212, 298] on div "17:16" at bounding box center [235, 204] width 155 height 204
drag, startPoint x: 209, startPoint y: 299, endPoint x: 165, endPoint y: 107, distance: 197.7
click at [165, 107] on div "17:16" at bounding box center [235, 204] width 155 height 204
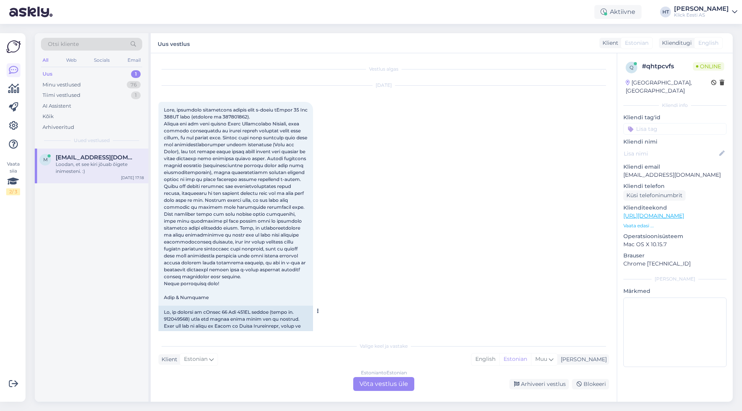
click at [163, 107] on div "17:16" at bounding box center [235, 204] width 155 height 204
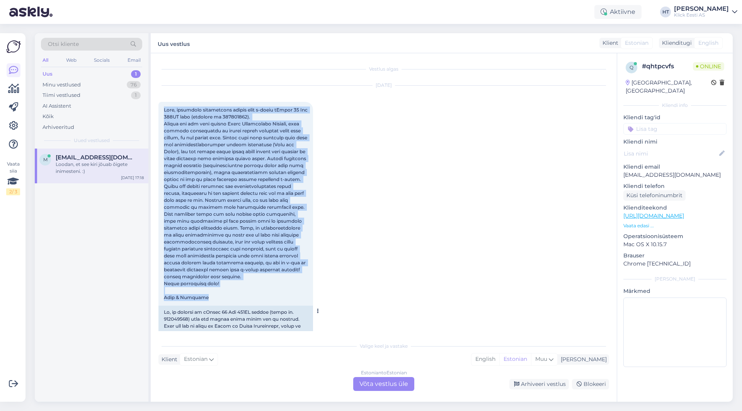
drag, startPoint x: 162, startPoint y: 108, endPoint x: 226, endPoint y: 298, distance: 201.0
click at [226, 298] on div "17:16" at bounding box center [235, 204] width 155 height 204
click at [214, 299] on div "17:16" at bounding box center [235, 204] width 155 height 204
drag, startPoint x: 213, startPoint y: 300, endPoint x: 164, endPoint y: 109, distance: 197.4
click at [164, 108] on div "17:16" at bounding box center [235, 204] width 155 height 204
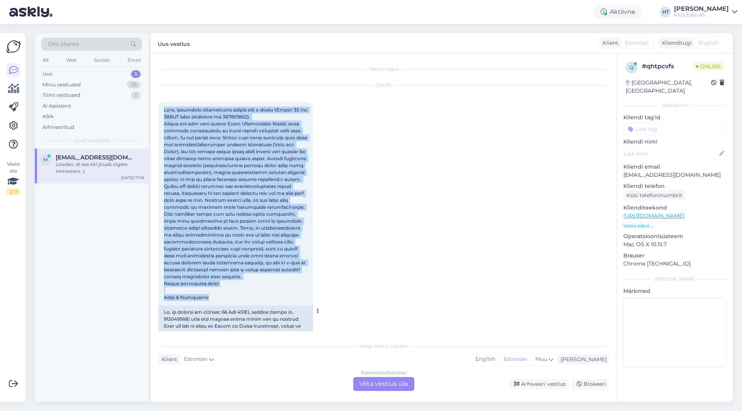
click at [164, 109] on span at bounding box center [236, 204] width 145 height 194
drag, startPoint x: 164, startPoint y: 109, endPoint x: 207, endPoint y: 297, distance: 193.5
click at [207, 297] on div "17:16" at bounding box center [235, 204] width 155 height 204
drag, startPoint x: 207, startPoint y: 298, endPoint x: 160, endPoint y: 104, distance: 199.4
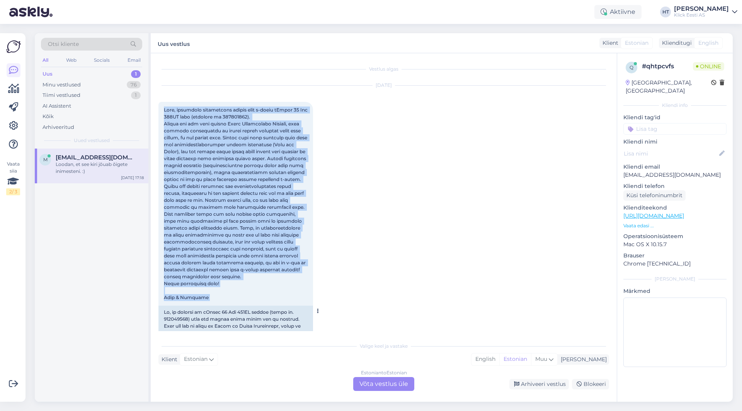
click at [160, 104] on div "17:16" at bounding box center [235, 204] width 155 height 204
click at [161, 107] on div "17:16" at bounding box center [235, 204] width 155 height 204
drag, startPoint x: 161, startPoint y: 107, endPoint x: 215, endPoint y: 304, distance: 204.6
click at [215, 304] on div "17:16" at bounding box center [235, 204] width 155 height 204
click at [213, 300] on div "17:16" at bounding box center [235, 204] width 155 height 204
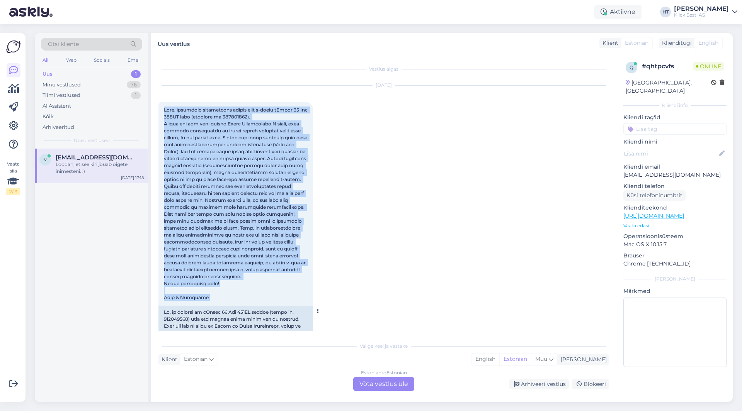
drag, startPoint x: 213, startPoint y: 300, endPoint x: 167, endPoint y: 109, distance: 196.7
click at [167, 109] on div "17:16" at bounding box center [235, 204] width 155 height 204
click at [165, 109] on span at bounding box center [236, 204] width 145 height 194
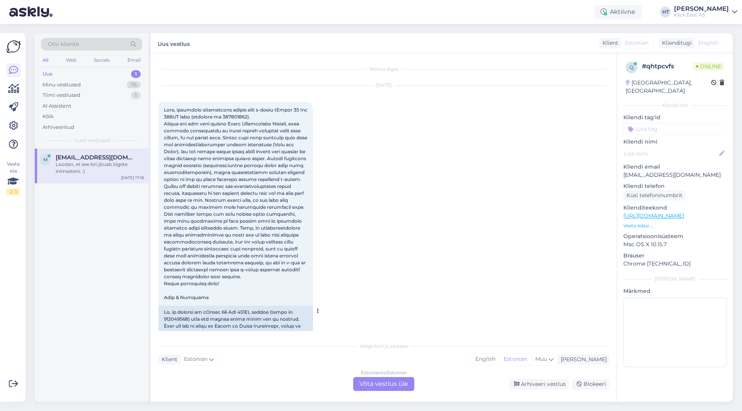
click at [227, 117] on span at bounding box center [236, 204] width 145 height 194
copy span "200217415"
click at [347, 170] on div "[DATE] 17:16" at bounding box center [383, 303] width 451 height 452
click at [105, 250] on div "m [EMAIL_ADDRESS][DOMAIN_NAME] Loodan, et see kiri jõuab õigete inimesteni. :) …" at bounding box center [92, 275] width 114 height 253
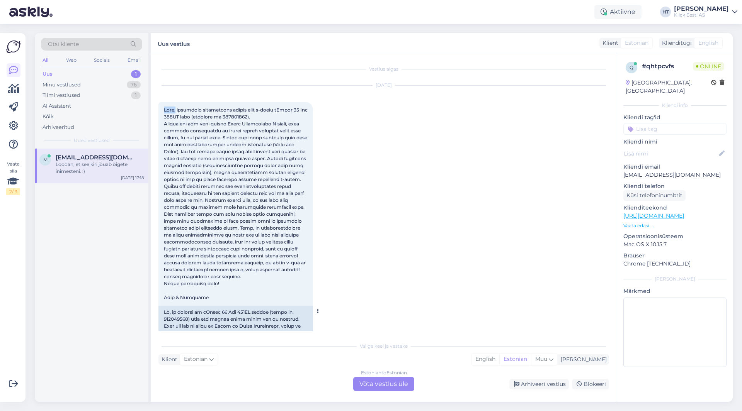
drag, startPoint x: 164, startPoint y: 108, endPoint x: 175, endPoint y: 111, distance: 11.4
click at [175, 111] on span at bounding box center [236, 204] width 145 height 194
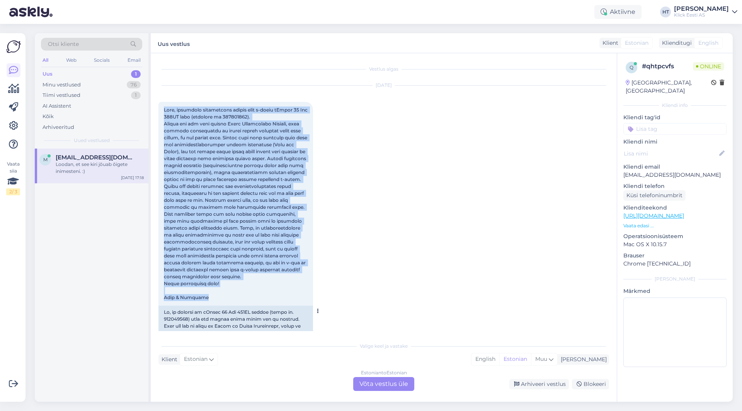
drag, startPoint x: 163, startPoint y: 109, endPoint x: 301, endPoint y: 298, distance: 234.2
click at [301, 298] on div "17:16" at bounding box center [235, 204] width 155 height 204
click at [207, 299] on div "17:16" at bounding box center [235, 204] width 155 height 204
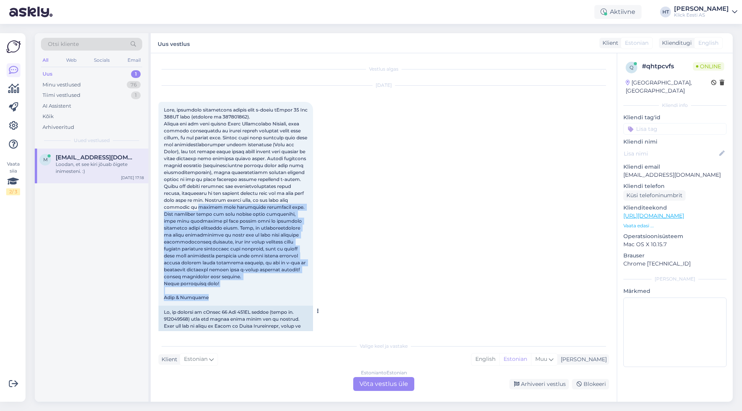
drag, startPoint x: 206, startPoint y: 299, endPoint x: 160, endPoint y: 206, distance: 104.0
click at [160, 206] on div "17:16" at bounding box center [235, 204] width 155 height 204
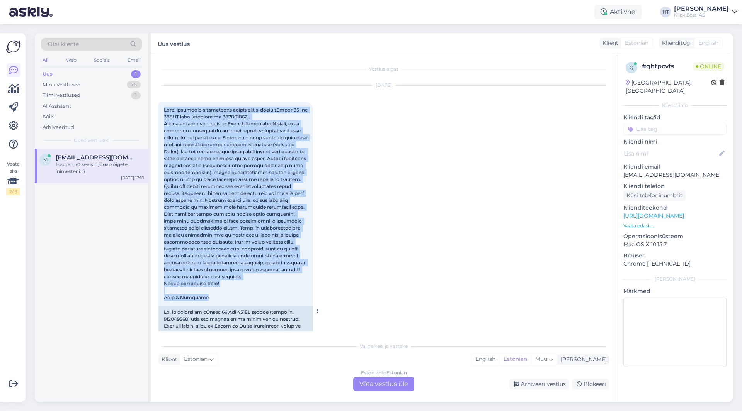
drag, startPoint x: 207, startPoint y: 299, endPoint x: 165, endPoint y: 109, distance: 194.0
click at [165, 109] on div "17:16" at bounding box center [235, 204] width 155 height 204
click at [165, 110] on span at bounding box center [236, 204] width 145 height 194
drag, startPoint x: 164, startPoint y: 109, endPoint x: 300, endPoint y: 299, distance: 234.6
click at [300, 299] on div "17:16" at bounding box center [235, 204] width 155 height 204
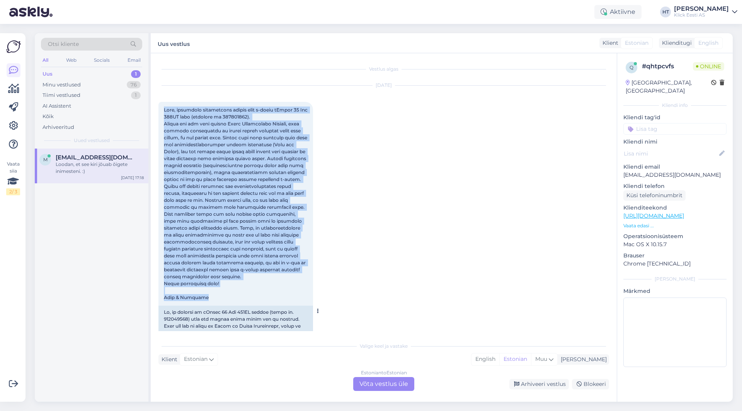
click at [300, 299] on div "17:16" at bounding box center [235, 204] width 155 height 204
drag, startPoint x: 210, startPoint y: 298, endPoint x: 164, endPoint y: 108, distance: 195.2
click at [164, 108] on div "17:16" at bounding box center [235, 204] width 155 height 204
click at [164, 108] on span at bounding box center [236, 204] width 145 height 194
drag, startPoint x: 164, startPoint y: 108, endPoint x: 231, endPoint y: 296, distance: 199.2
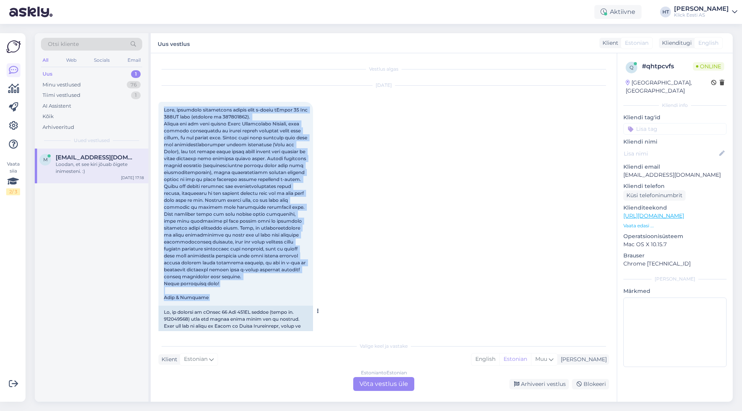
click at [231, 296] on div "17:16" at bounding box center [235, 204] width 155 height 204
click at [224, 296] on div "17:16" at bounding box center [235, 204] width 155 height 204
drag, startPoint x: 209, startPoint y: 298, endPoint x: 164, endPoint y: 108, distance: 195.4
click at [164, 108] on div "17:16" at bounding box center [235, 204] width 155 height 204
click at [164, 108] on span at bounding box center [236, 204] width 145 height 194
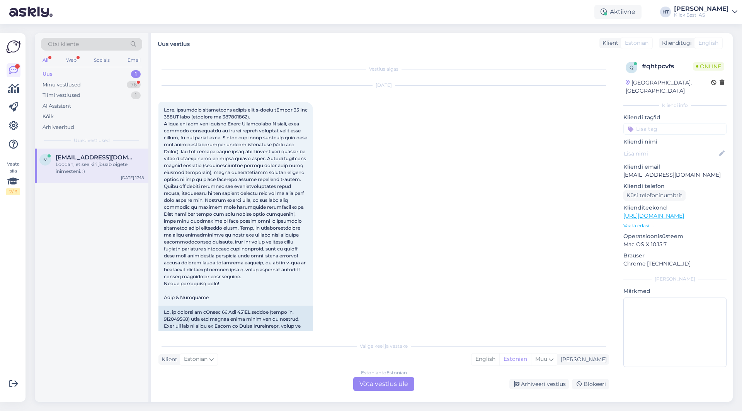
click at [128, 78] on div "Uus 1" at bounding box center [91, 74] width 101 height 11
click at [129, 80] on div "Minu vestlused 76" at bounding box center [91, 85] width 101 height 11
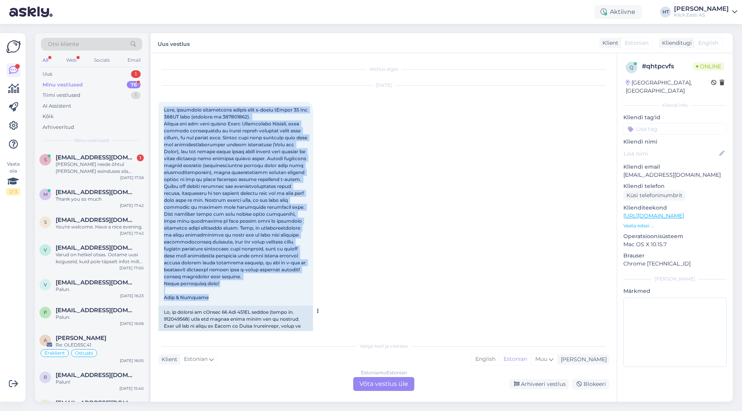
drag, startPoint x: 163, startPoint y: 109, endPoint x: 267, endPoint y: 299, distance: 216.2
click at [267, 299] on div "17:16" at bounding box center [235, 204] width 155 height 204
click at [208, 298] on div "17:16" at bounding box center [235, 204] width 155 height 204
drag, startPoint x: 204, startPoint y: 298, endPoint x: 160, endPoint y: 108, distance: 195.0
click at [160, 108] on div "17:16" at bounding box center [235, 204] width 155 height 204
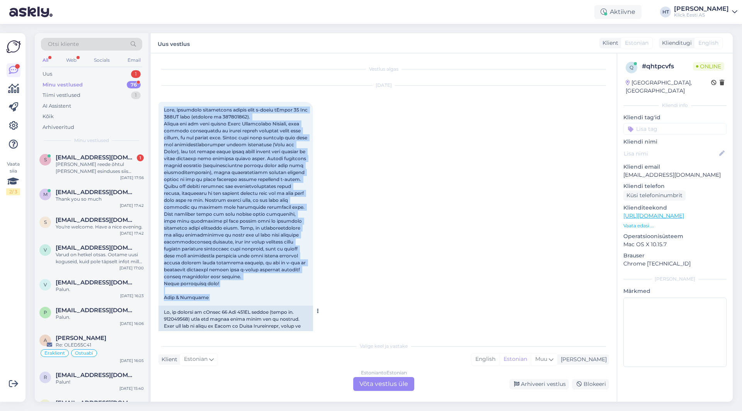
click at [225, 132] on span at bounding box center [236, 204] width 145 height 194
drag, startPoint x: 165, startPoint y: 111, endPoint x: 231, endPoint y: 296, distance: 196.5
click at [231, 296] on div "17:16" at bounding box center [235, 204] width 155 height 204
copy span "Lore, ipsumdolo sitametcons adipis elit s-doeiu tEmpor 04 Inc 577UT labo (etdol…"
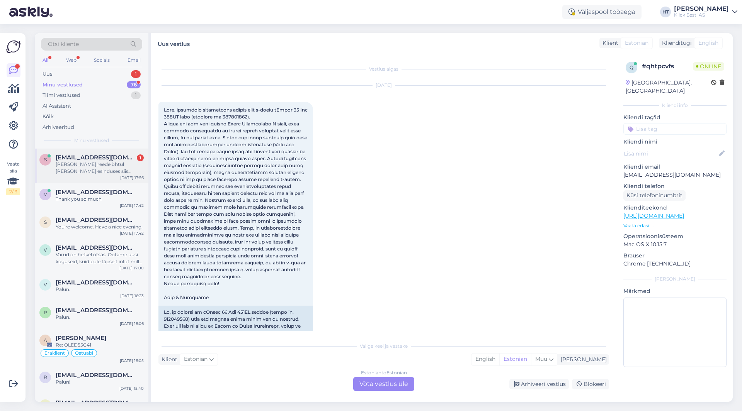
click at [110, 171] on div "[PERSON_NAME] reede õhtul [PERSON_NAME] esinduses siis öeldi,et esmaspäeval kin…" at bounding box center [100, 168] width 88 height 14
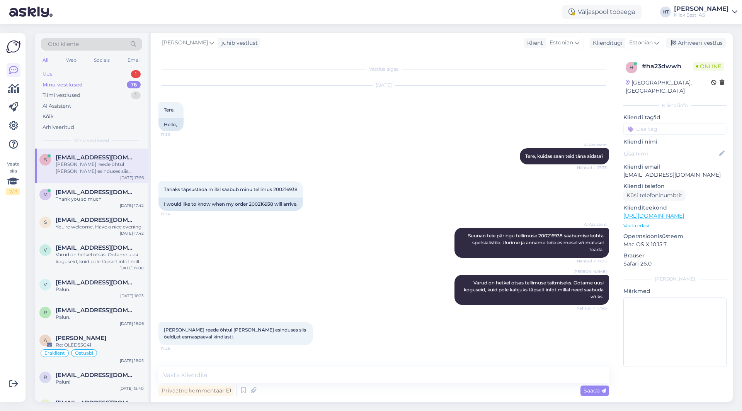
click at [119, 75] on div "Uus 1" at bounding box center [91, 74] width 101 height 11
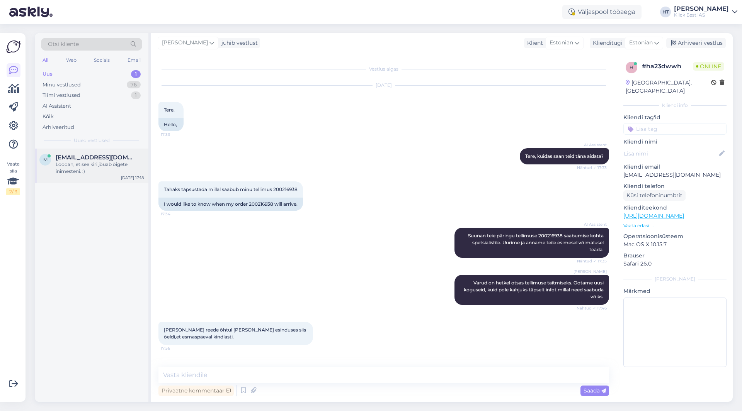
click at [119, 172] on div "Loodan, et see kiri jõuab õigete inimesteni. :)" at bounding box center [100, 168] width 88 height 14
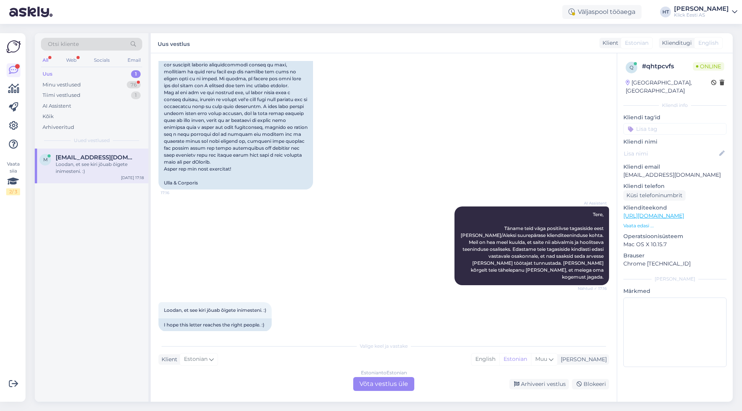
scroll to position [333, 0]
click at [374, 385] on div "Estonian to Estonian Võta vestlus üle" at bounding box center [383, 384] width 61 height 14
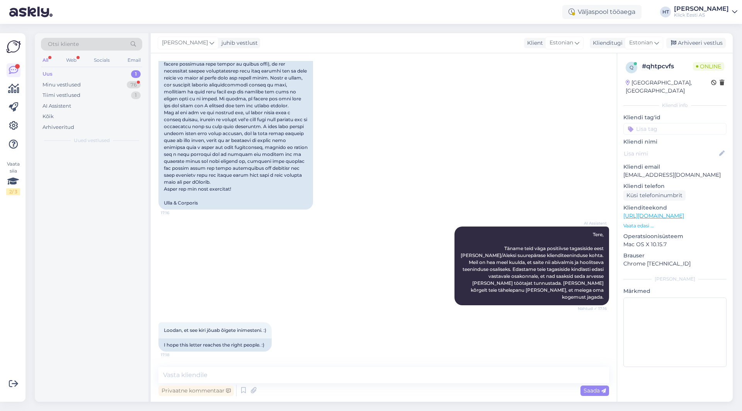
scroll to position [304, 0]
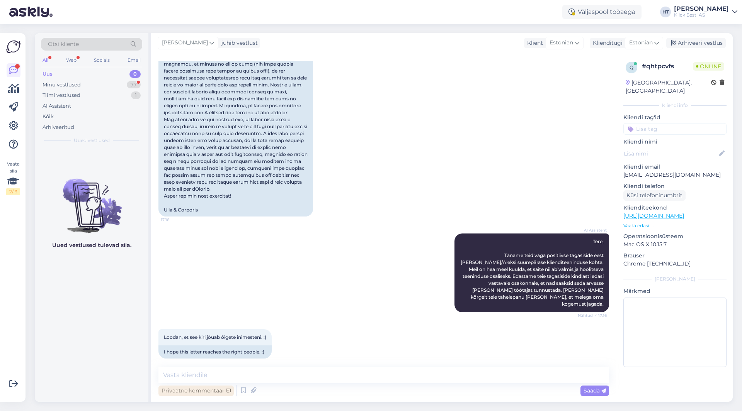
click at [215, 394] on div "Privaatne kommentaar" at bounding box center [195, 391] width 75 height 10
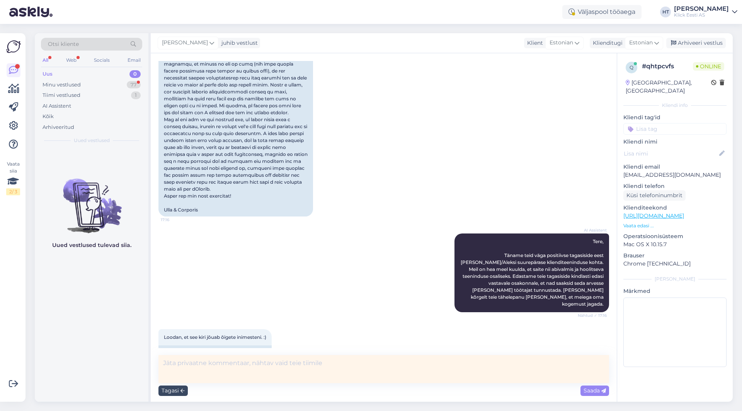
scroll to position [316, 0]
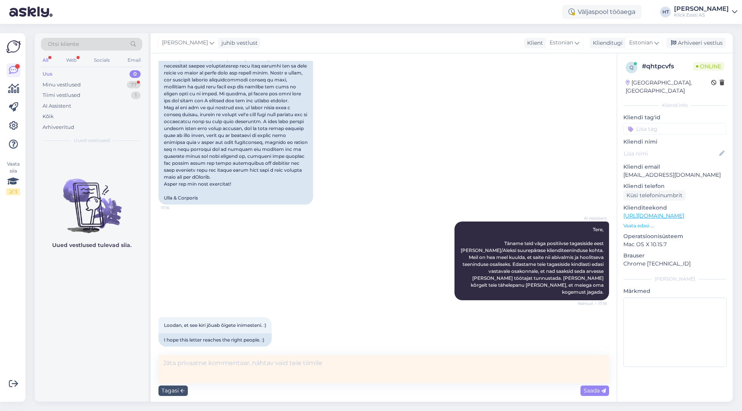
click at [232, 370] on textarea at bounding box center [383, 369] width 451 height 28
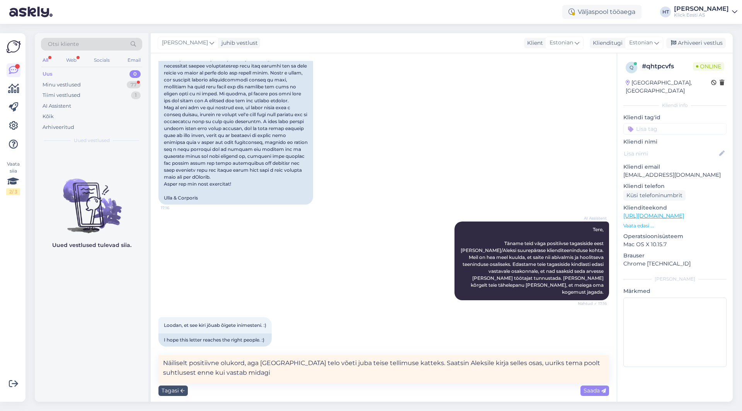
type textarea "Näiliselt positiivne olukord, aga [GEOGRAPHIC_DATA] telo võeti juba teise telli…"
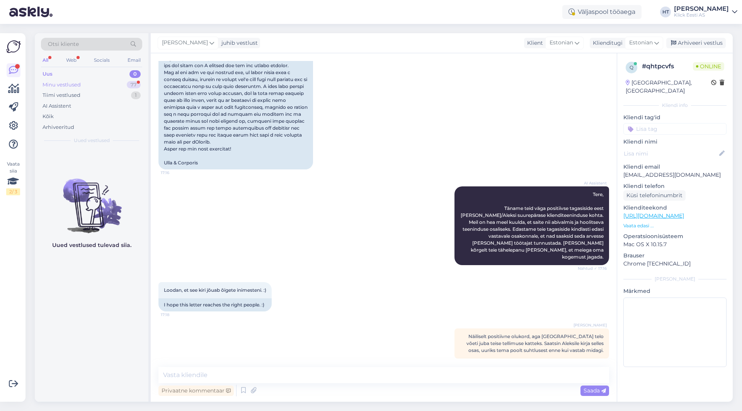
click at [116, 85] on div "Minu vestlused 77" at bounding box center [91, 85] width 101 height 11
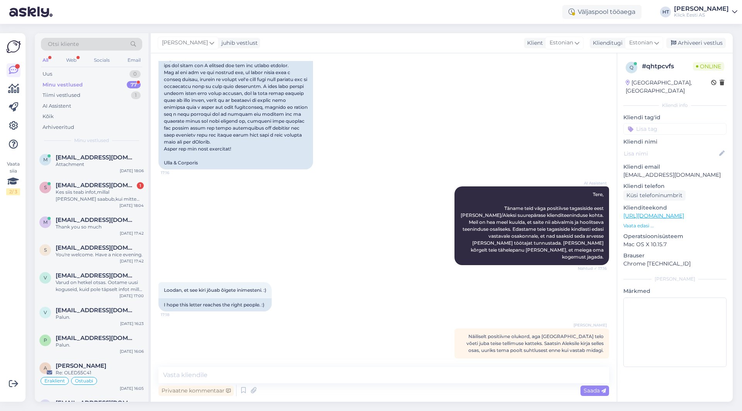
click at [191, 196] on div "AI Assistent Tere, Täname teid väga positiivse tagasiside eest [PERSON_NAME]/Al…" at bounding box center [383, 226] width 451 height 96
click at [130, 84] on div "77" at bounding box center [134, 85] width 14 height 8
click at [379, 220] on div "AI Assistent Tere, Täname teid väga positiivse tagasiside eest [PERSON_NAME]/Al…" at bounding box center [383, 226] width 451 height 96
click at [101, 163] on div "Attachment" at bounding box center [100, 164] width 88 height 7
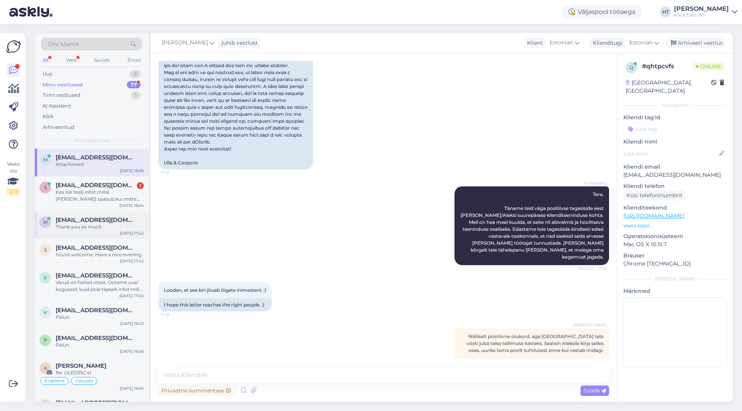
click at [105, 235] on div "m [EMAIL_ADDRESS][DOMAIN_NAME] Thank you so much [DATE] 17:42" at bounding box center [92, 225] width 114 height 28
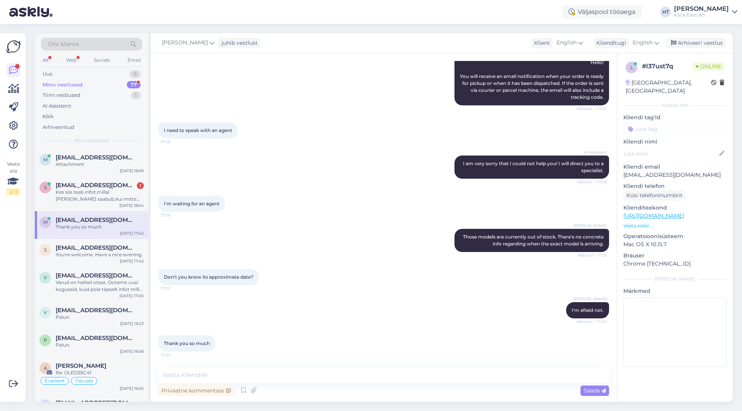
click at [316, 228] on div "[PERSON_NAME] Those models are currently out of stock. There's no concrete info…" at bounding box center [383, 241] width 451 height 40
click at [371, 225] on div "[PERSON_NAME] Those models are currently out of stock. There's no concrete info…" at bounding box center [383, 241] width 451 height 40
click at [377, 201] on div "I'm waiting for an agent 17:28" at bounding box center [383, 203] width 451 height 33
click at [388, 204] on div "I'm waiting for an agent 17:28" at bounding box center [383, 203] width 451 height 33
click at [390, 205] on div "I'm waiting for an agent 17:28" at bounding box center [383, 203] width 451 height 33
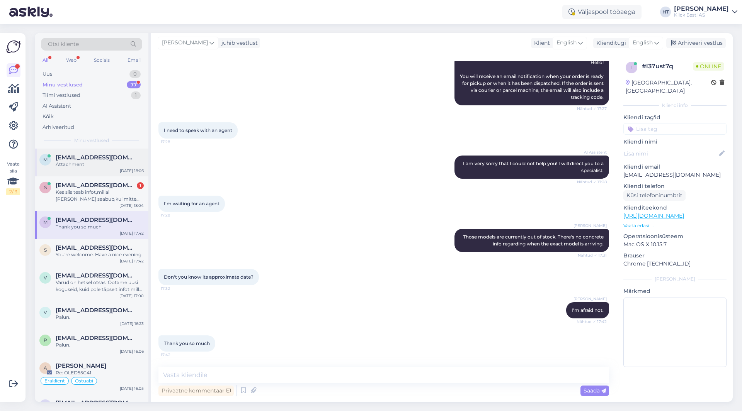
click at [136, 151] on div "m [EMAIL_ADDRESS][DOMAIN_NAME] Attachment [DATE] 18:06" at bounding box center [92, 163] width 114 height 28
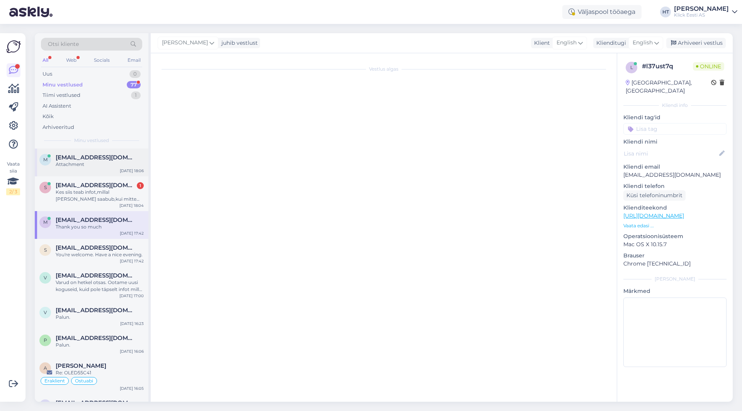
scroll to position [351, 0]
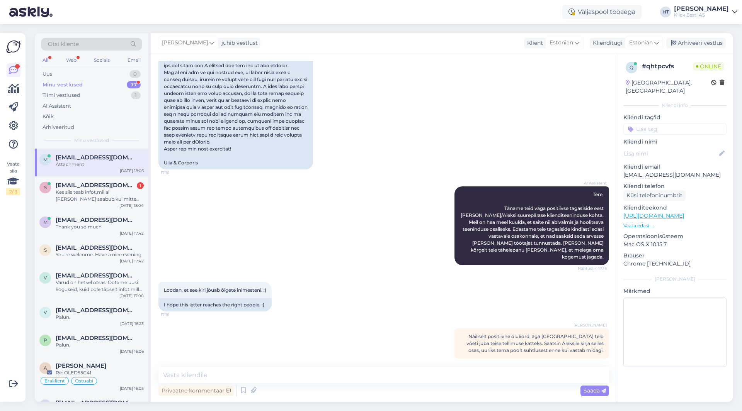
click at [721, 10] on div "[PERSON_NAME]" at bounding box center [701, 9] width 55 height 6
click at [677, 65] on div "Logi välja" at bounding box center [669, 66] width 138 height 14
